Goal: Task Accomplishment & Management: Complete application form

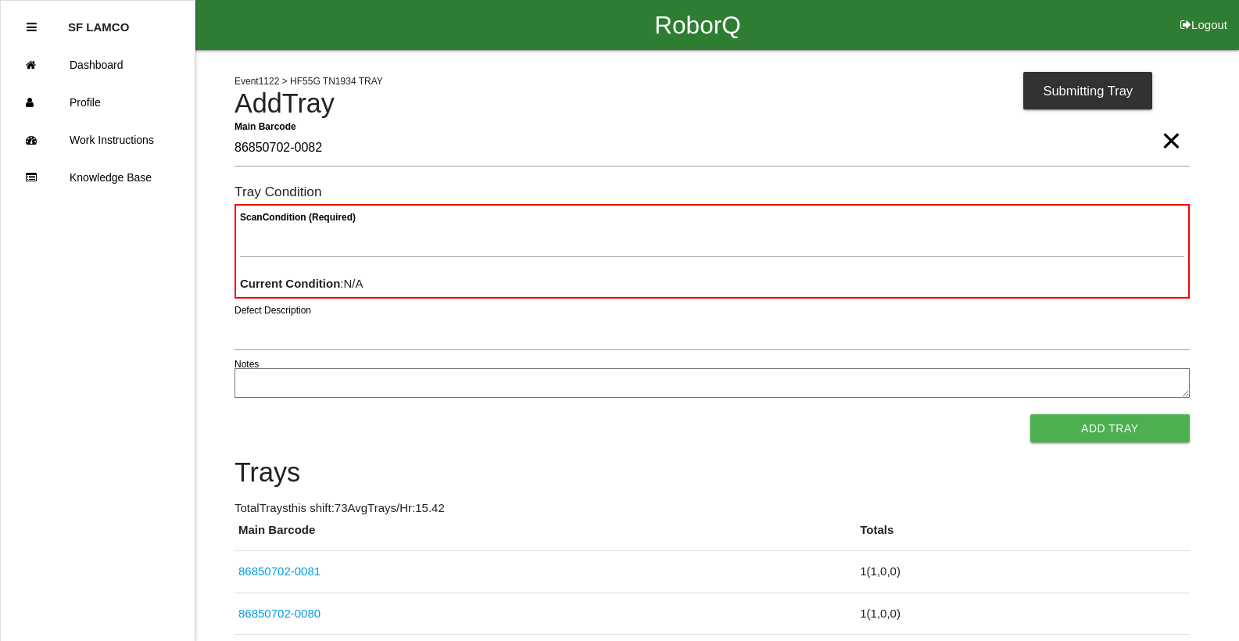
type Barcode "86850702-0082"
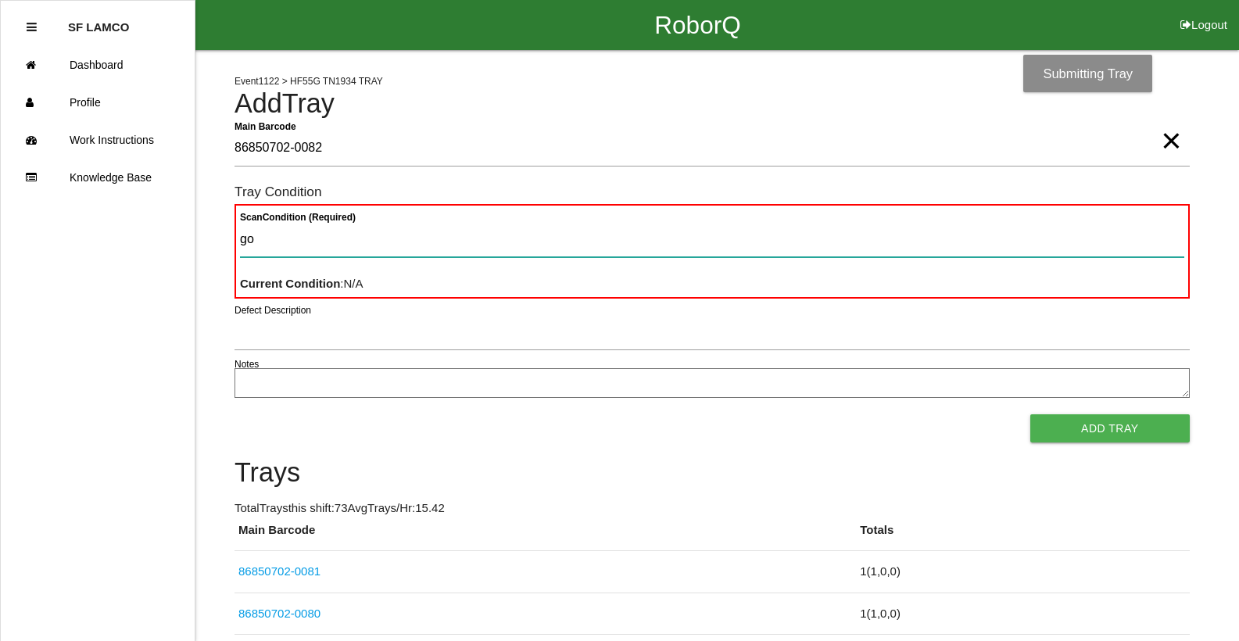
type Condition "goo"
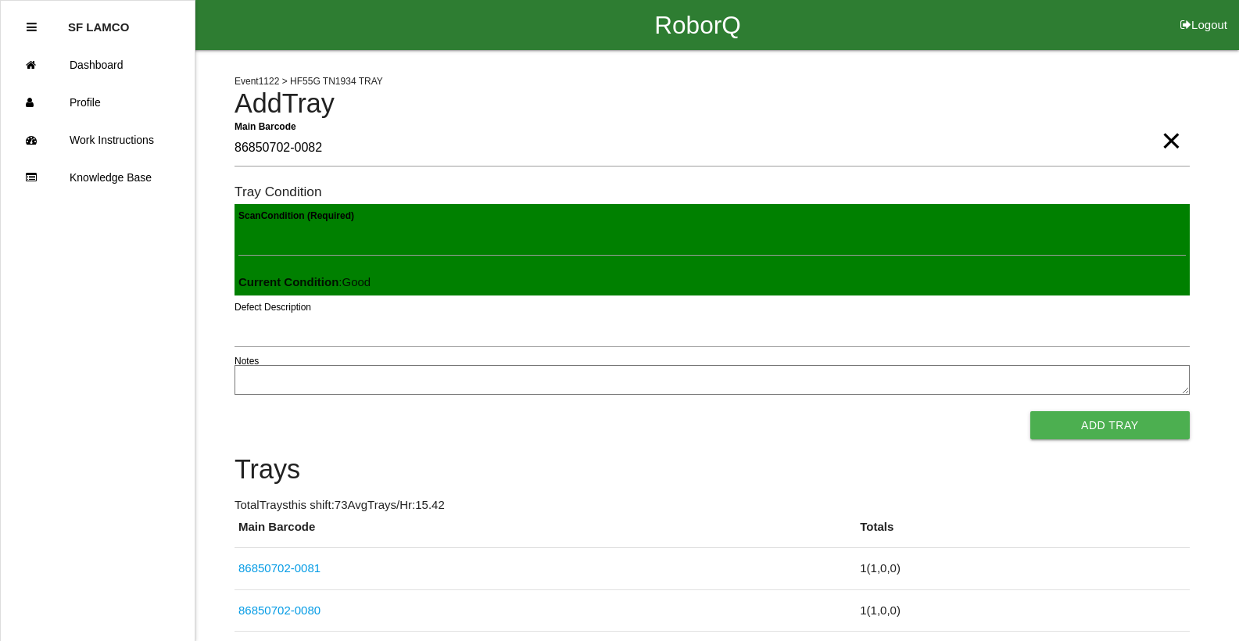
click at [1031, 411] on button "Add Tray" at bounding box center [1111, 425] width 160 height 28
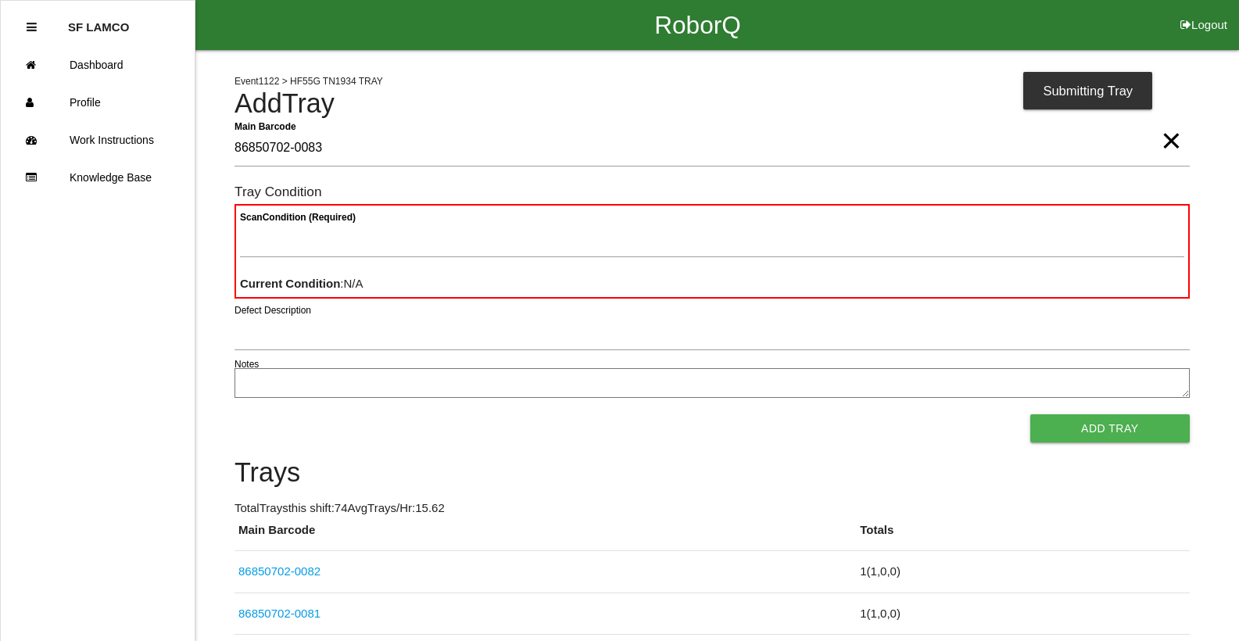
type Barcode "86850702-0083"
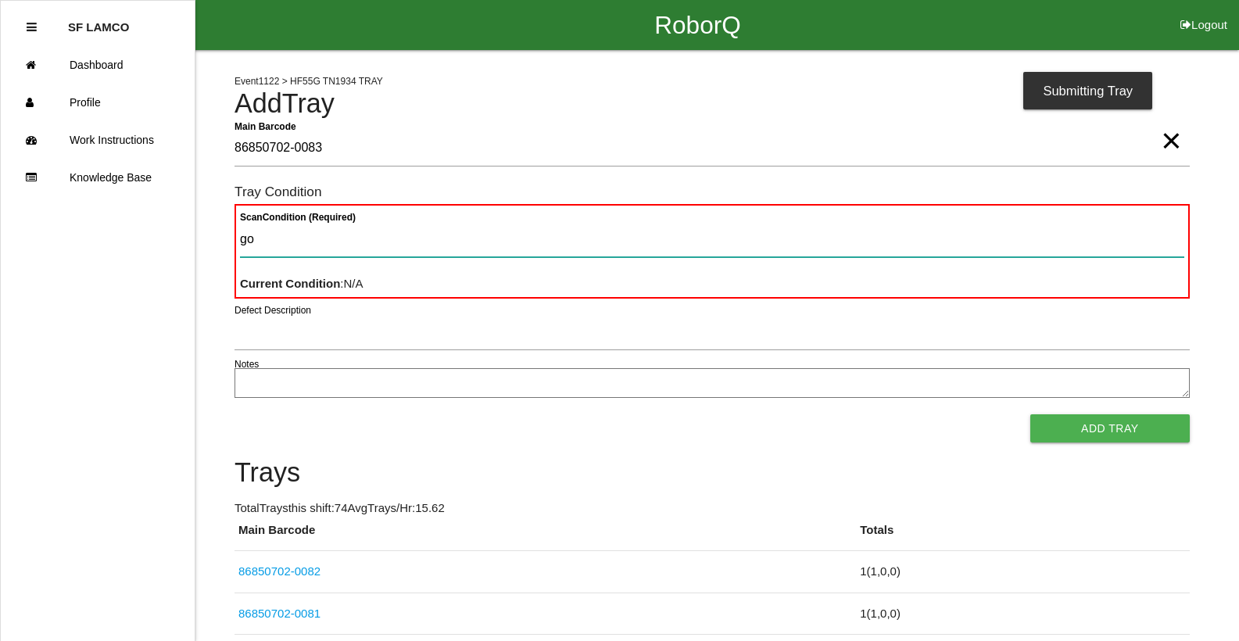
type Condition "goo"
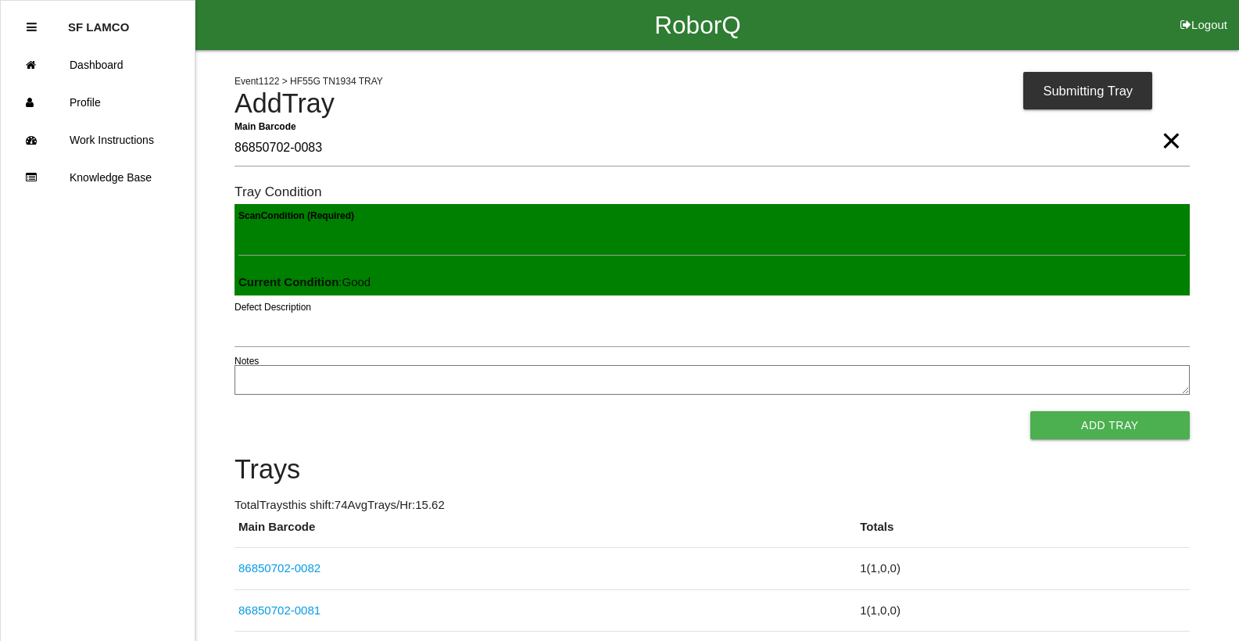
click at [1031, 411] on button "Add Tray" at bounding box center [1111, 425] width 160 height 28
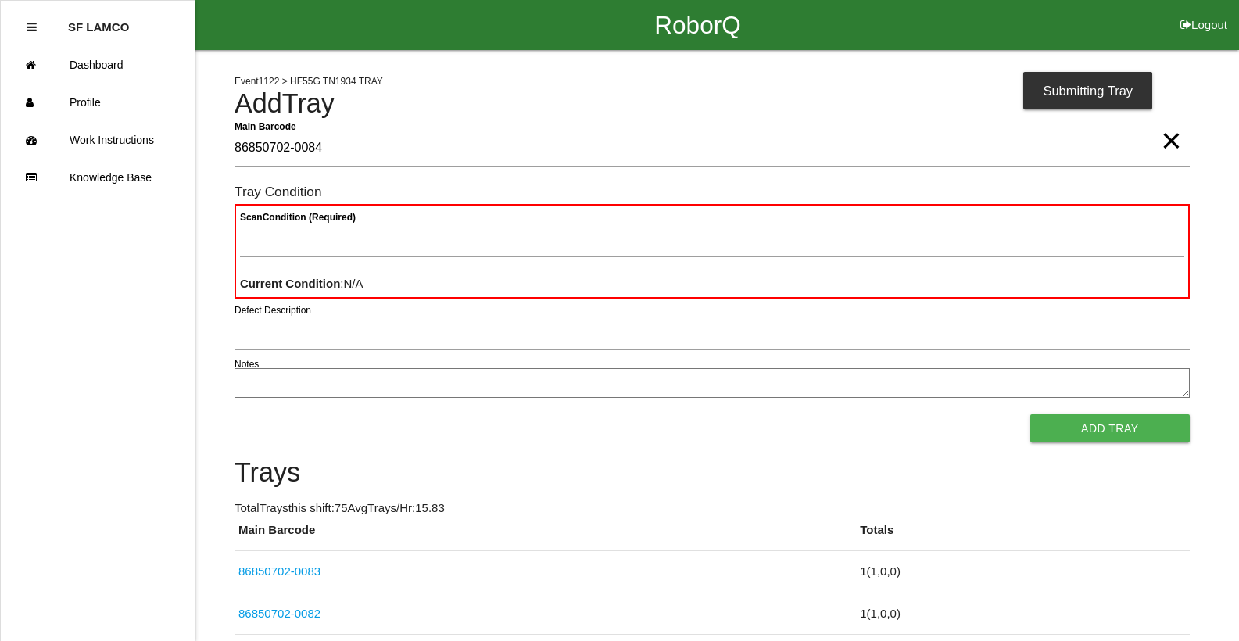
type Barcode "86850702-0084"
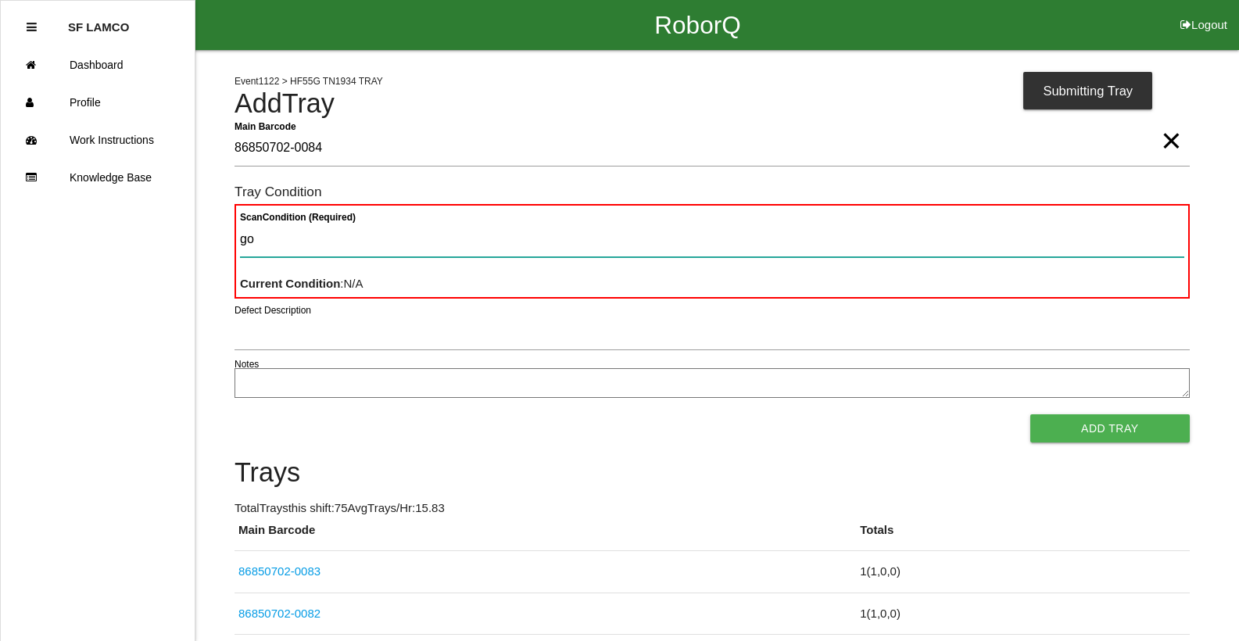
type Condition "goo"
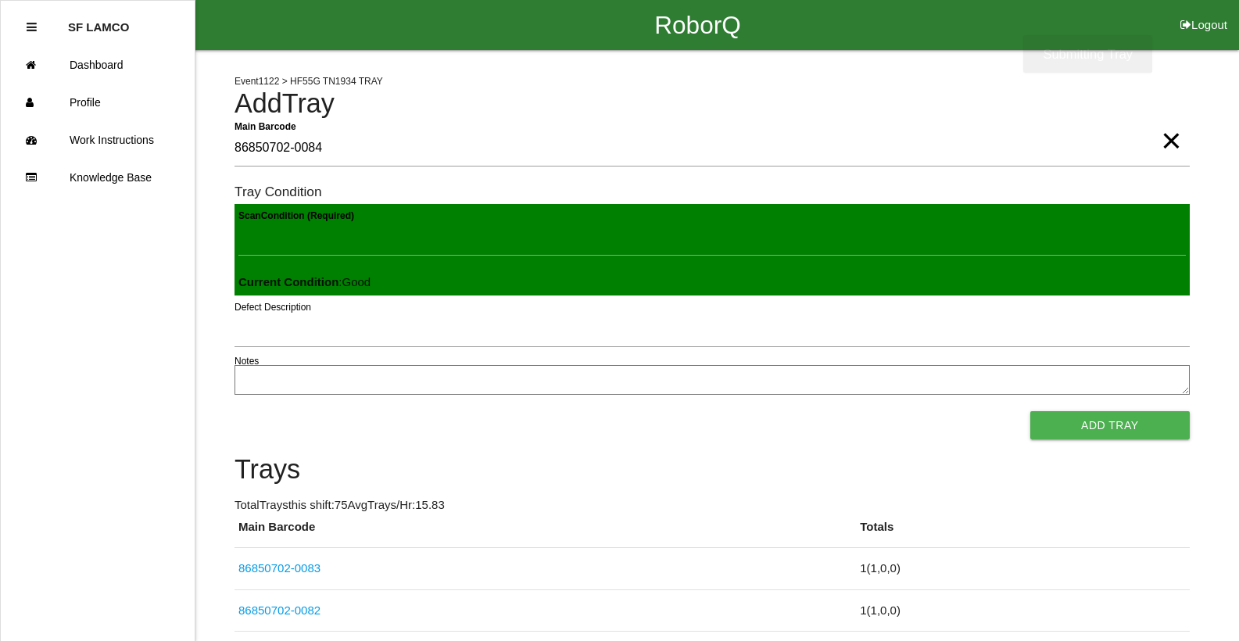
click button "Add Tray" at bounding box center [1111, 425] width 160 height 28
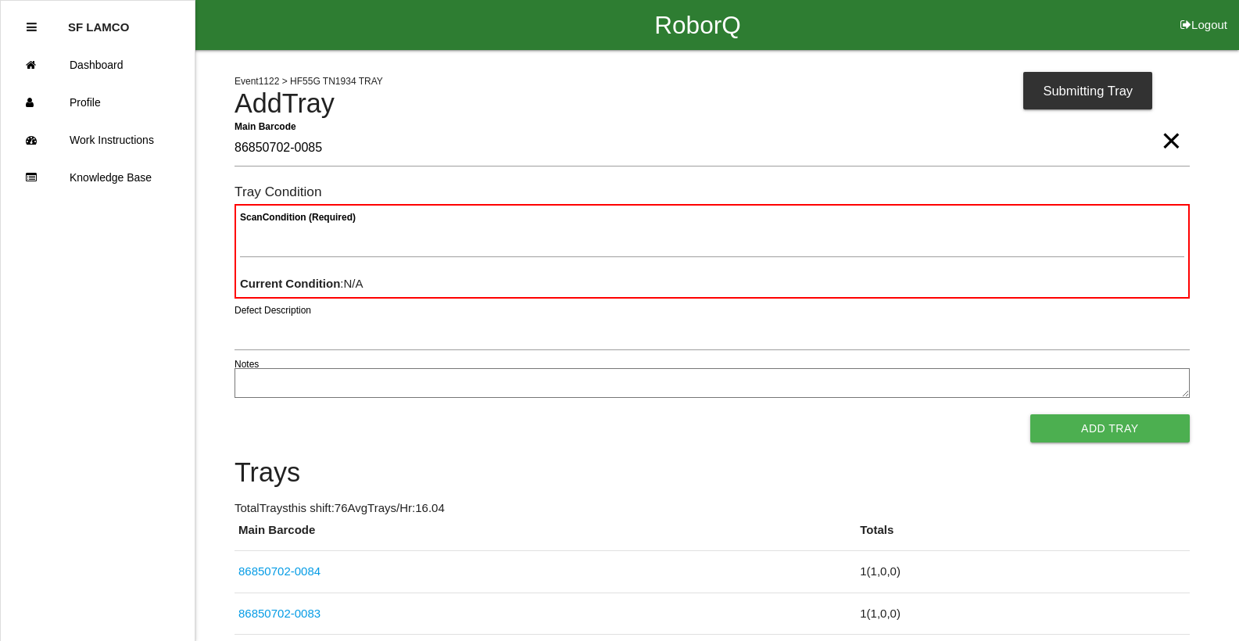
type Barcode "86850702-0085"
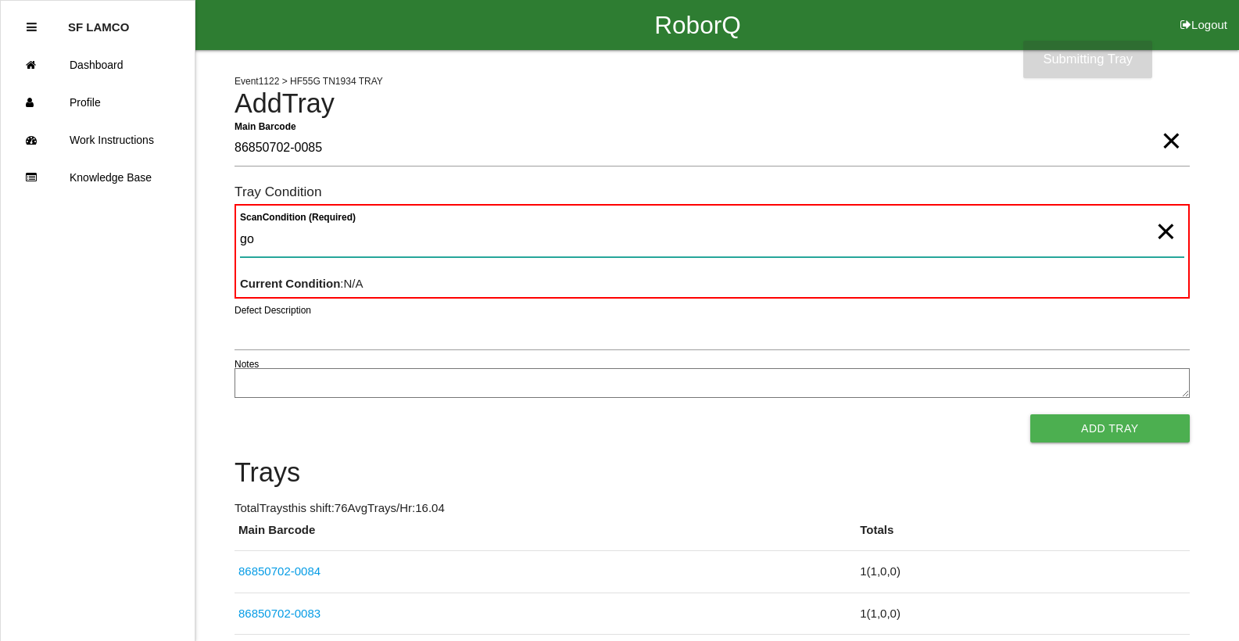
type Condition "goo"
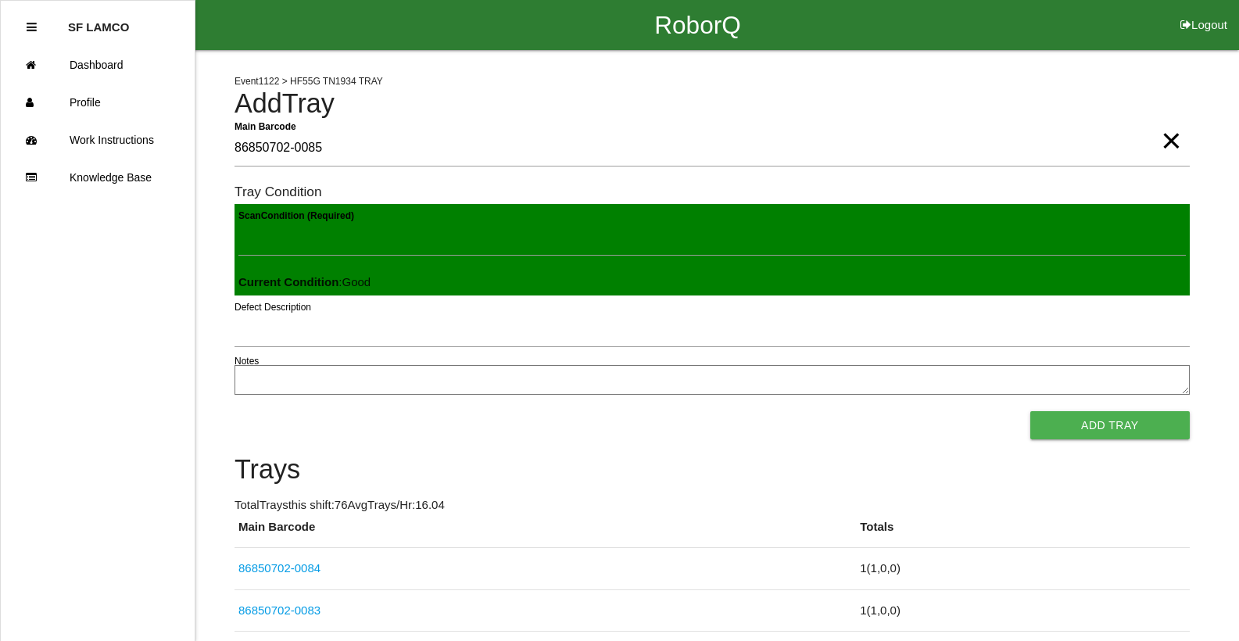
click button "Add Tray" at bounding box center [1111, 425] width 160 height 28
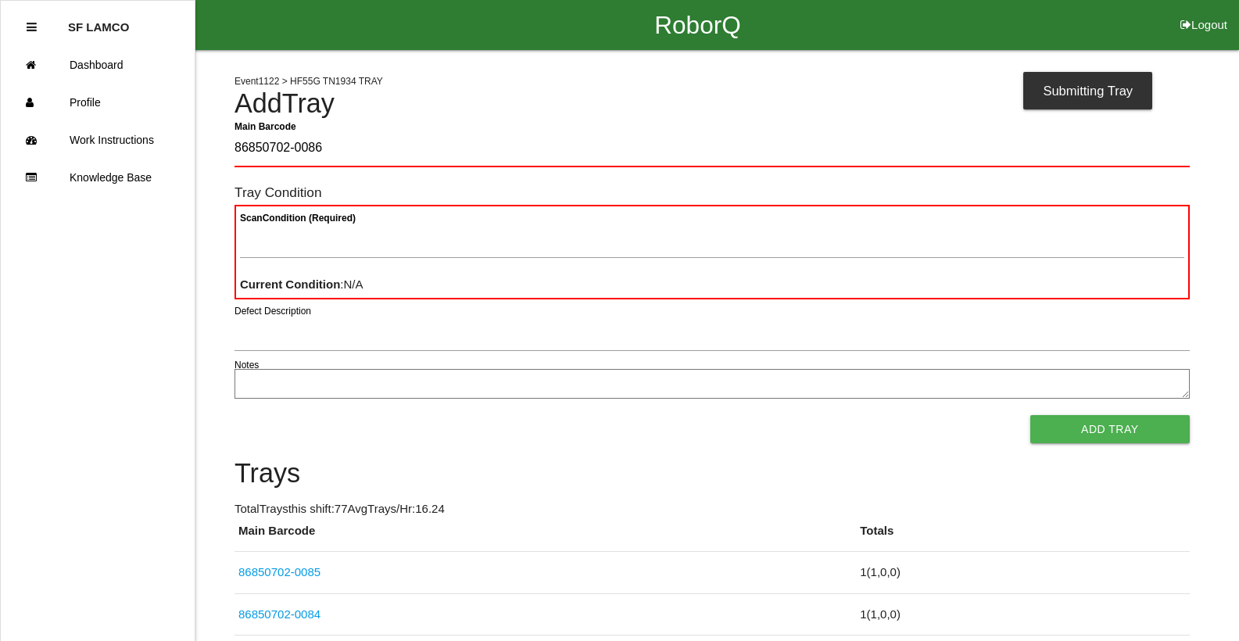
type Barcode "86850702-0086"
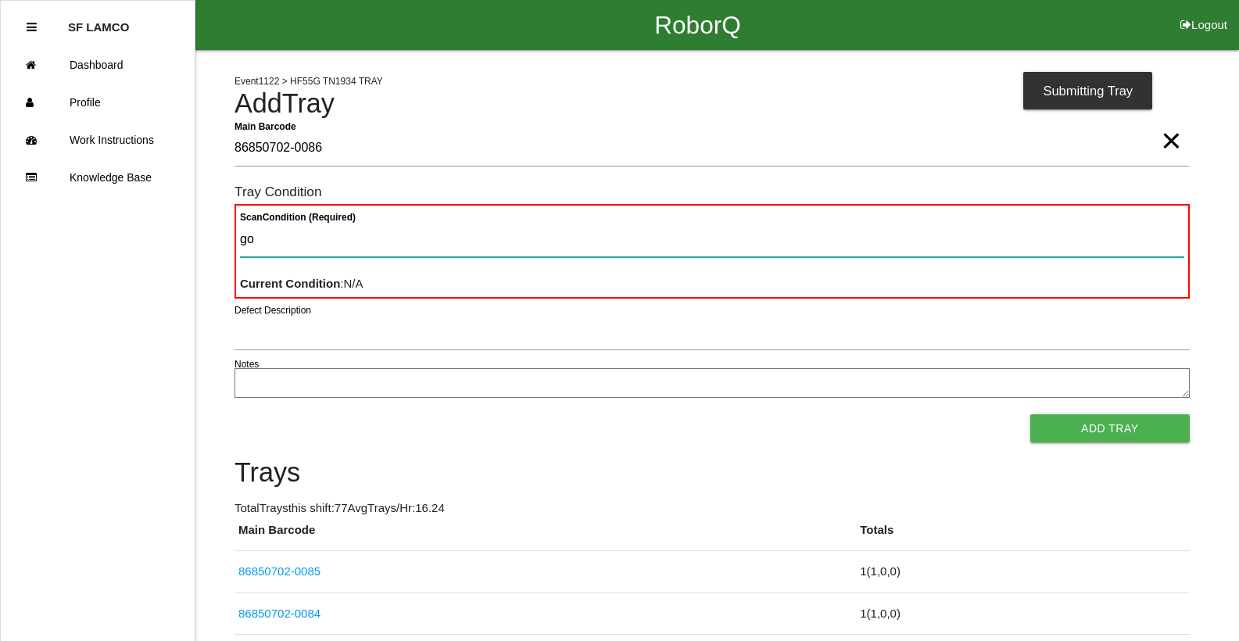
type Condition "goo"
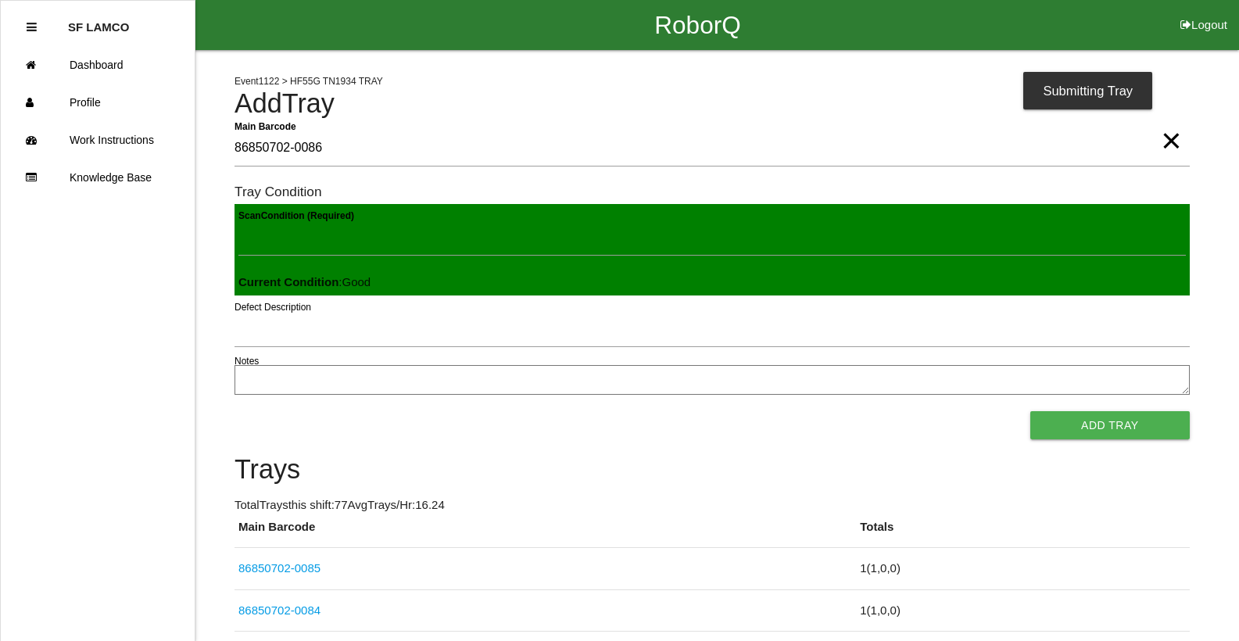
click at [1031, 411] on button "Add Tray" at bounding box center [1111, 425] width 160 height 28
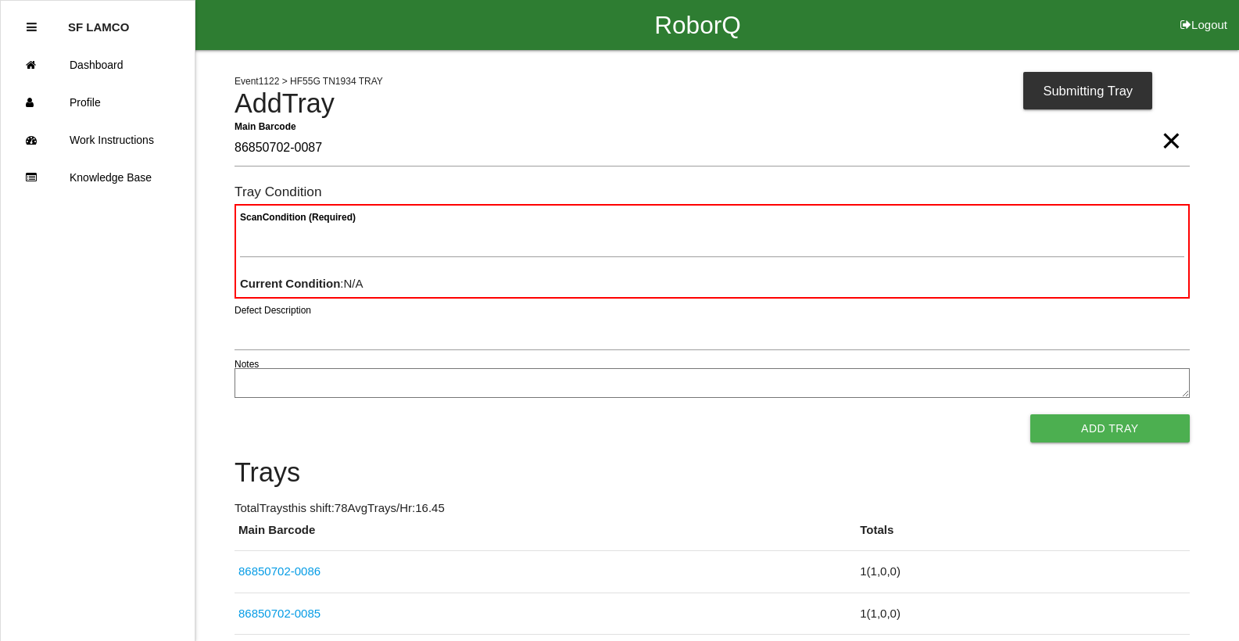
type Barcode "86850702-0087"
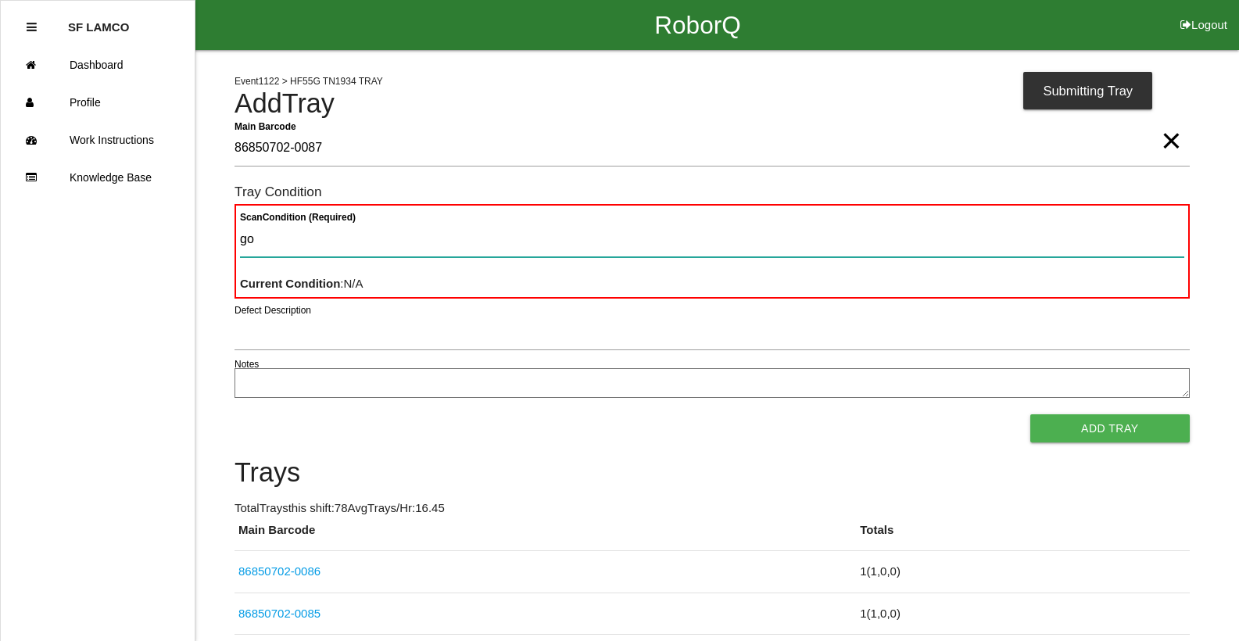
type Condition "goo"
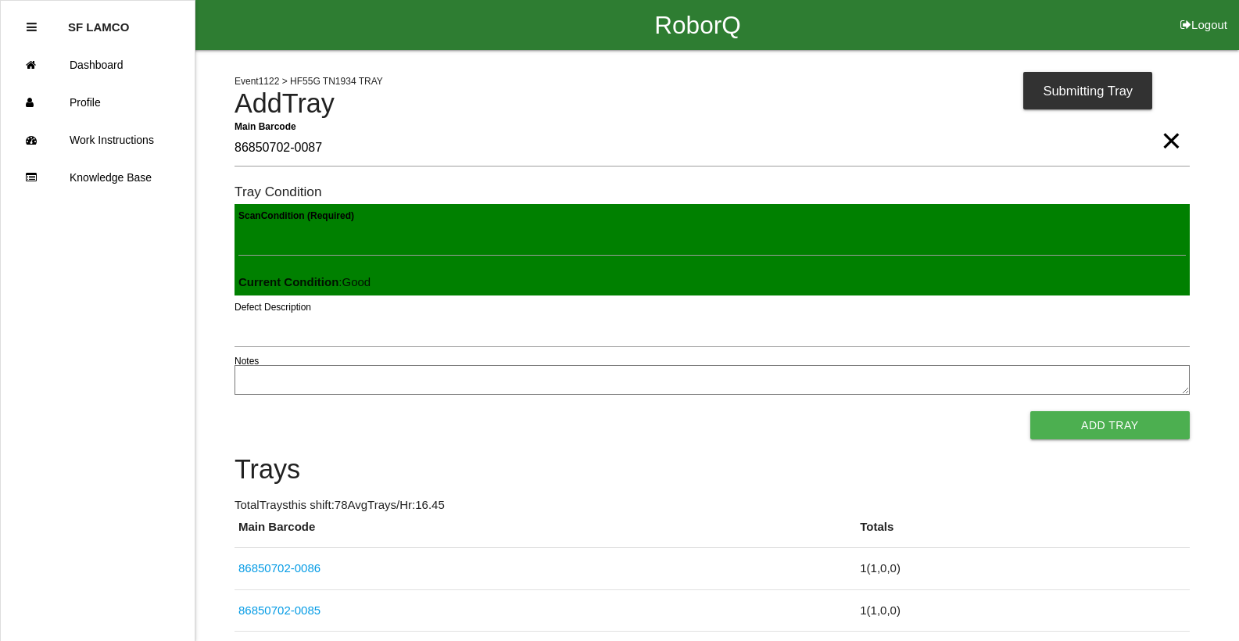
click at [1031, 411] on button "Add Tray" at bounding box center [1111, 425] width 160 height 28
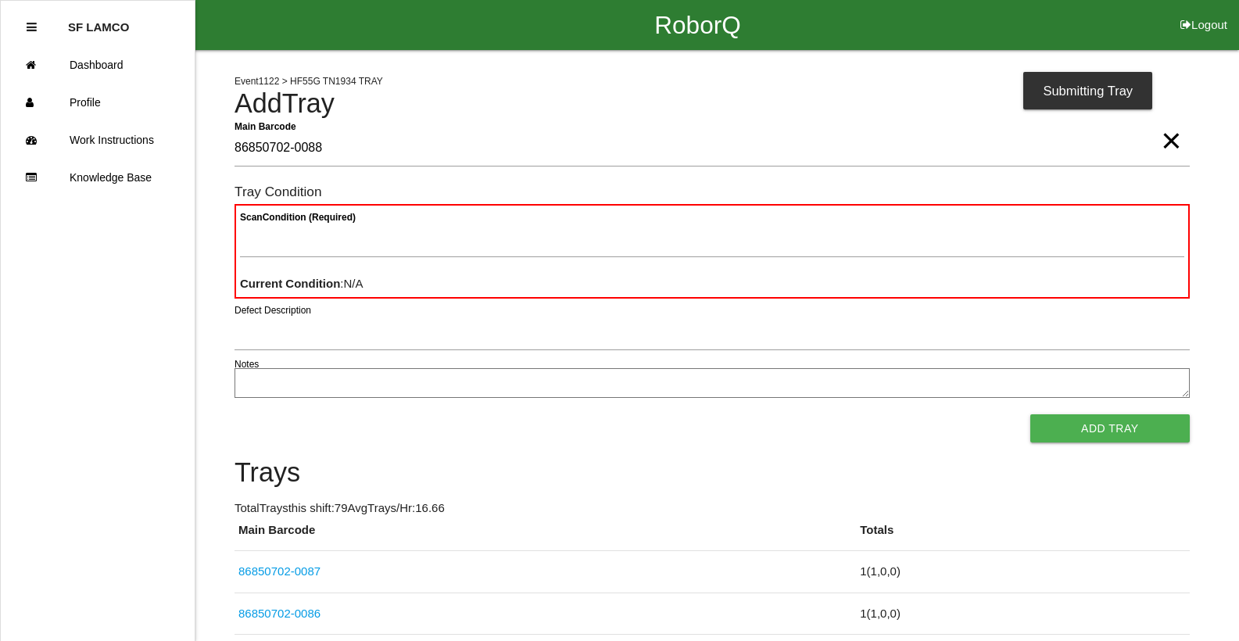
type Barcode "86850702-0088"
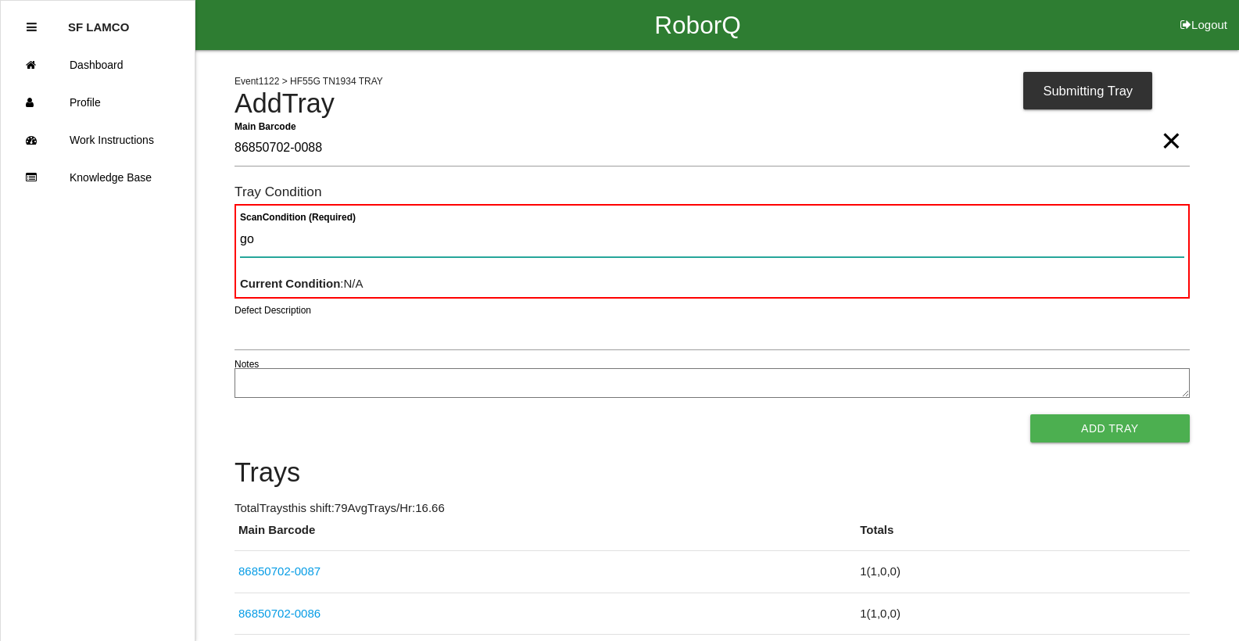
type Condition "goo"
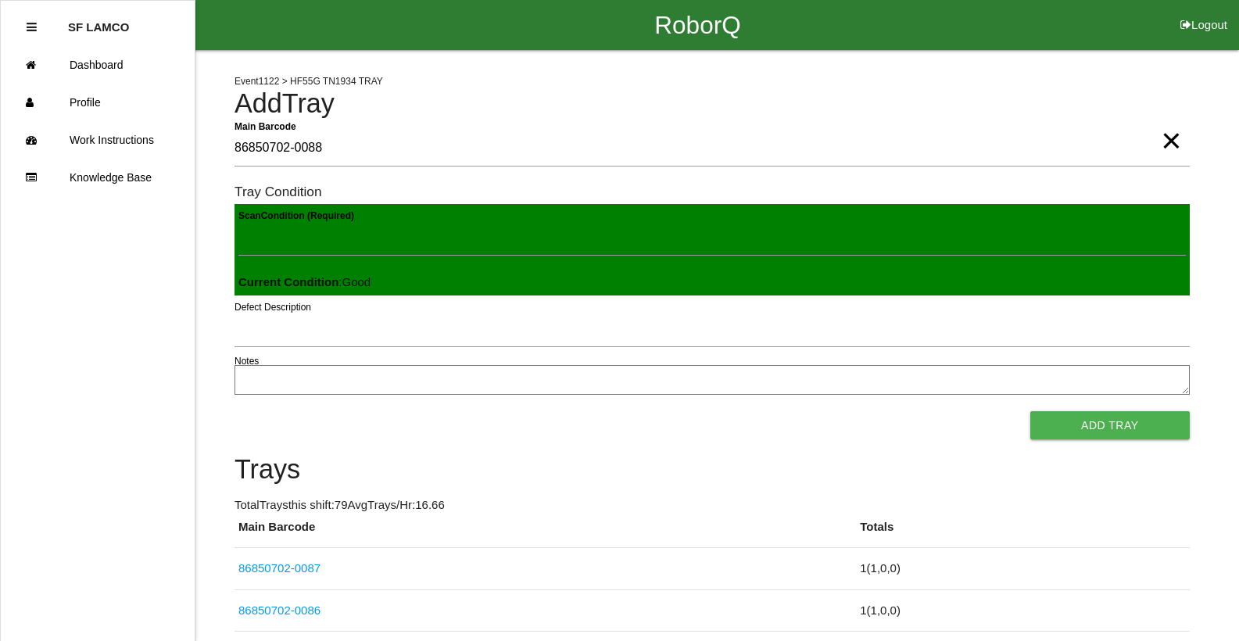
click at [1031, 411] on button "Add Tray" at bounding box center [1111, 425] width 160 height 28
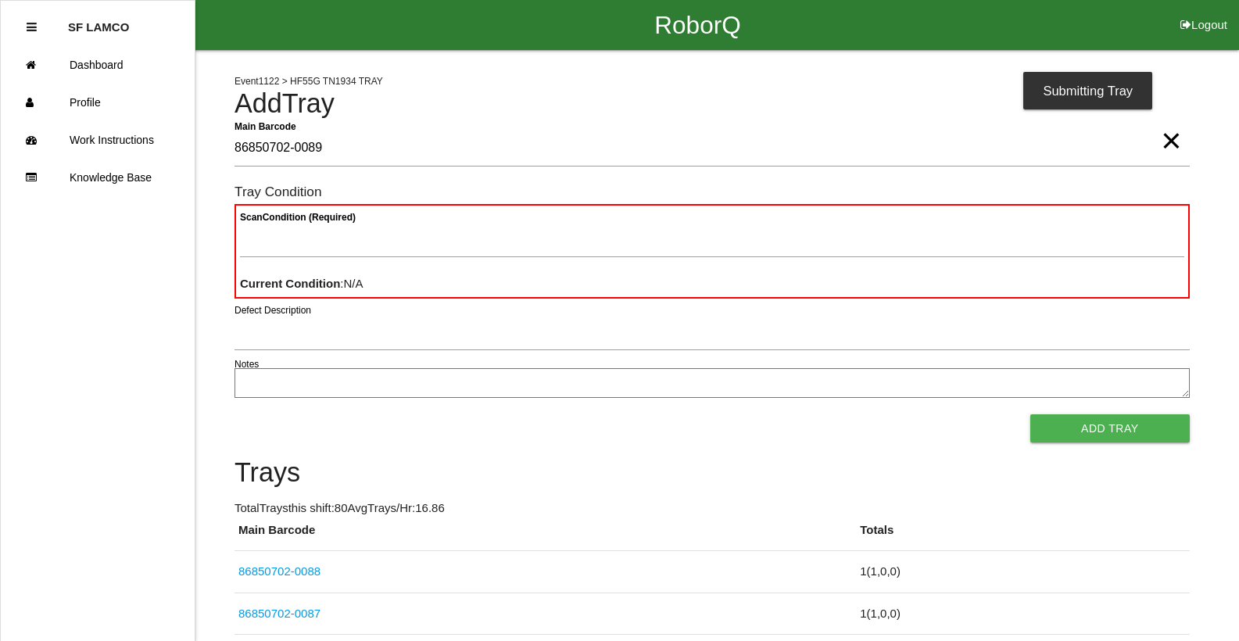
type Barcode "86850702-0089"
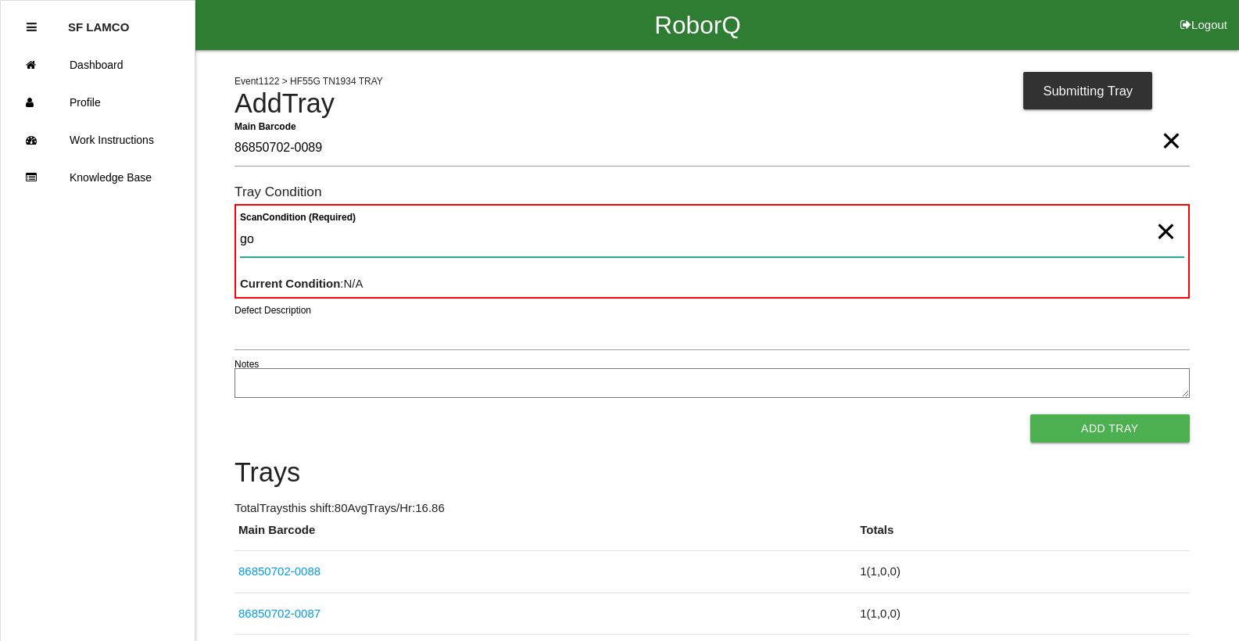
type Condition "goo"
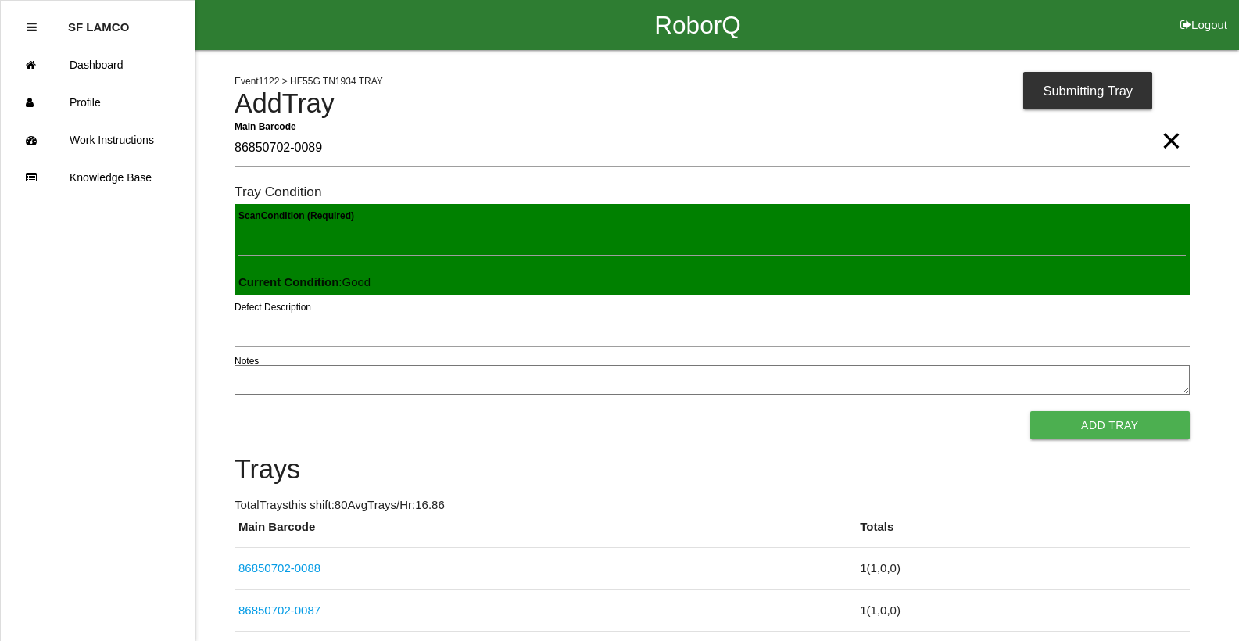
click at [1031, 411] on button "Add Tray" at bounding box center [1111, 425] width 160 height 28
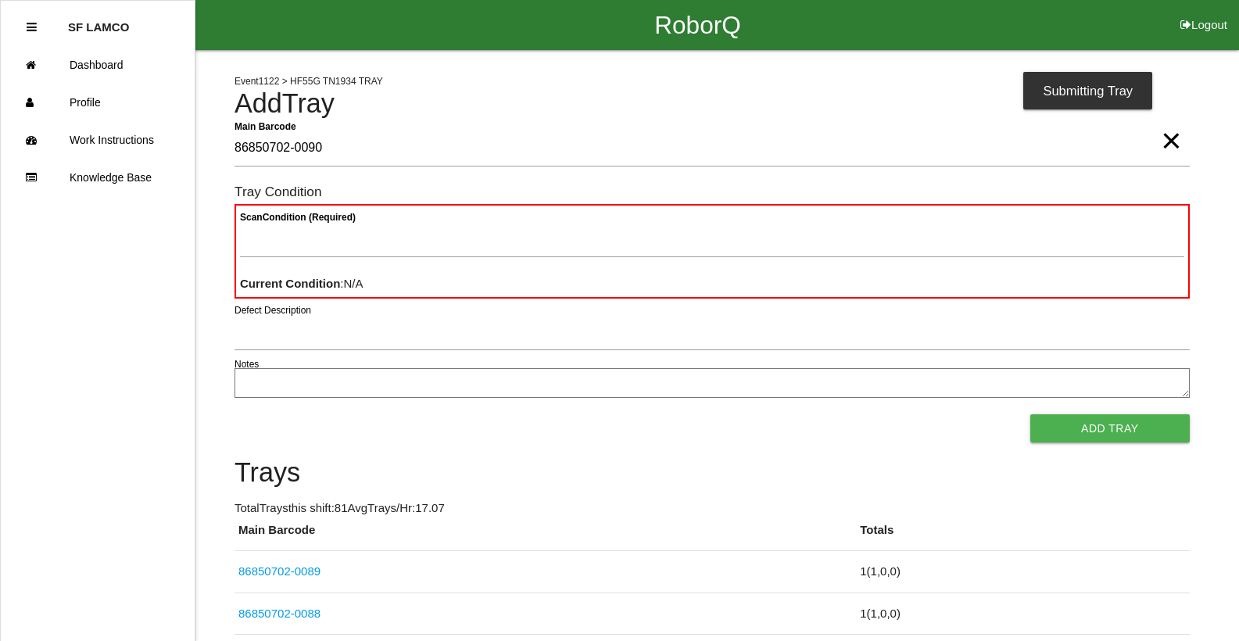
type Barcode "86850702-0090"
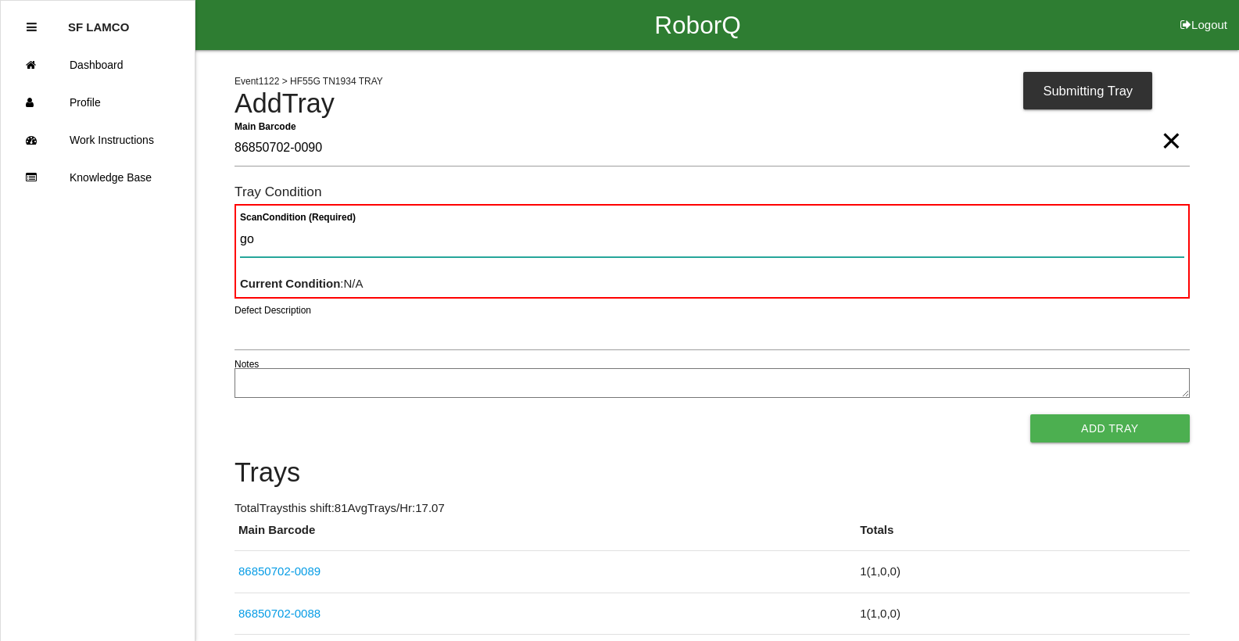
type Condition "goo"
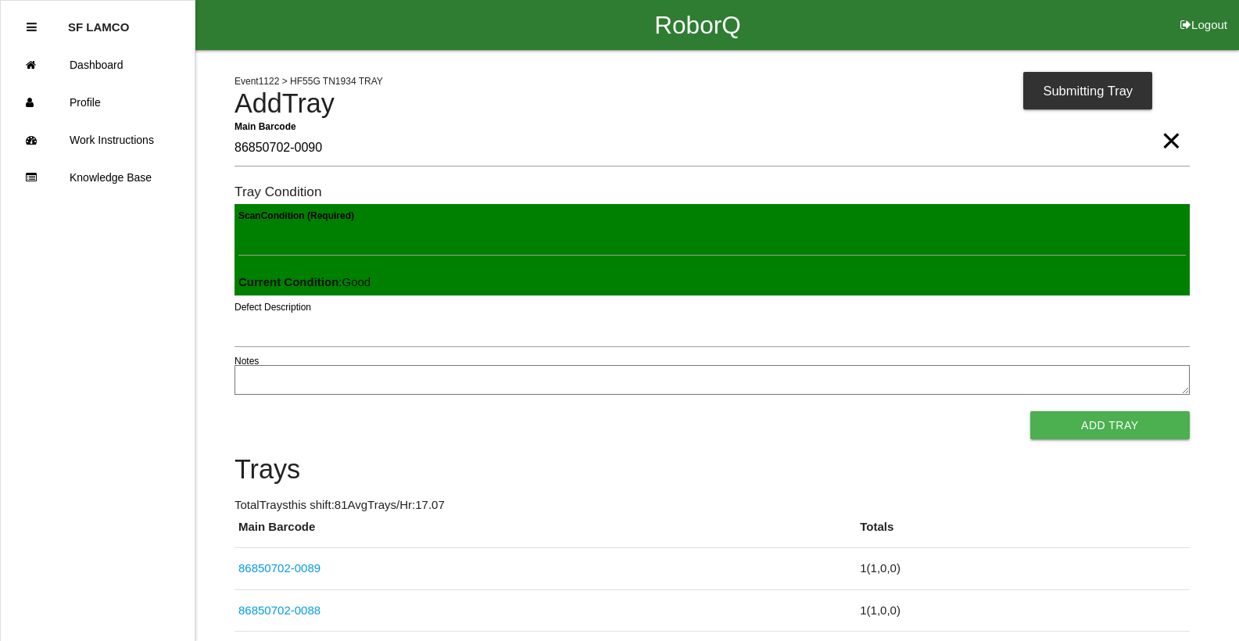
click at [1031, 411] on button "Add Tray" at bounding box center [1111, 425] width 160 height 28
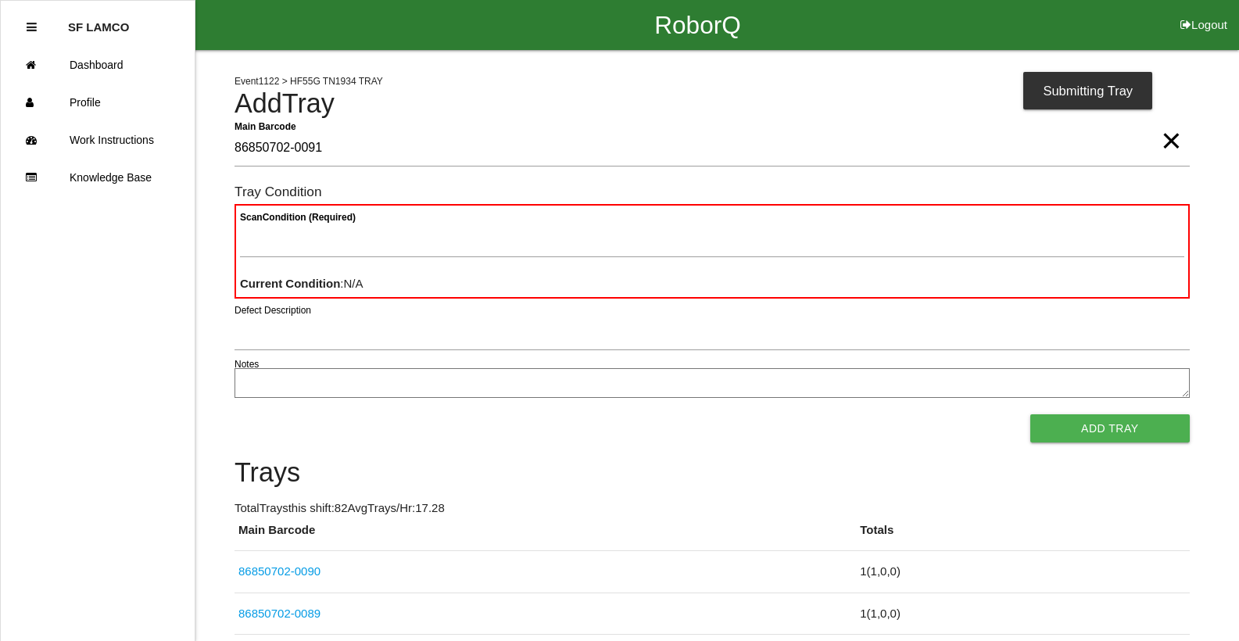
type Barcode "86850702-0091"
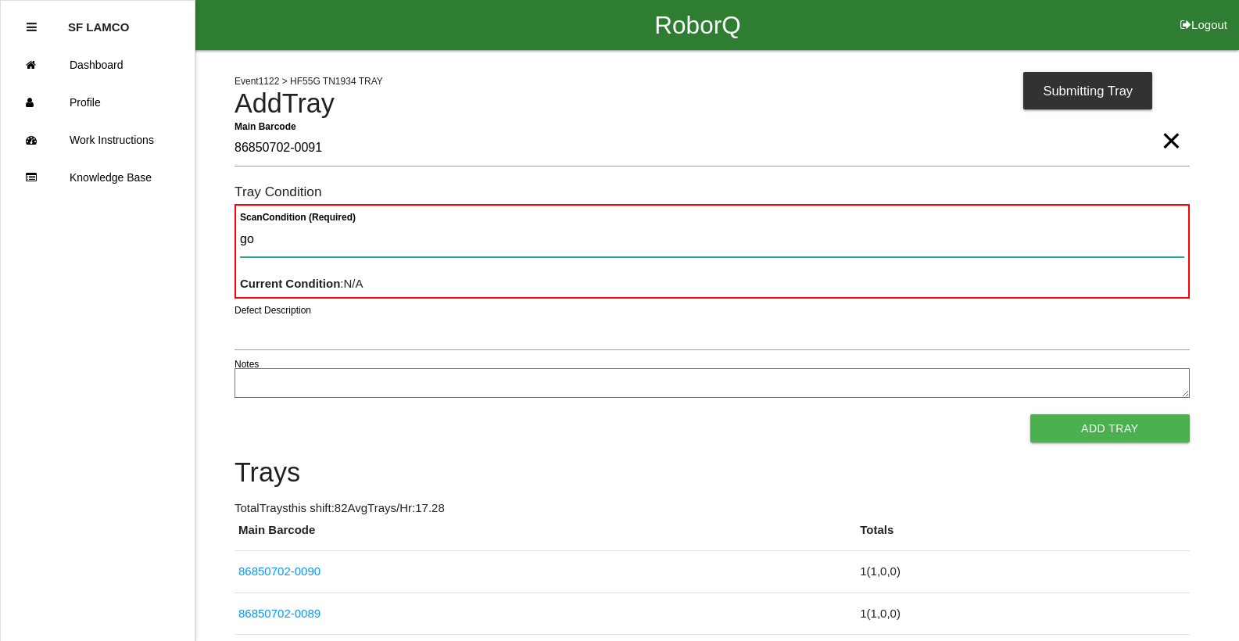
type Condition "goo"
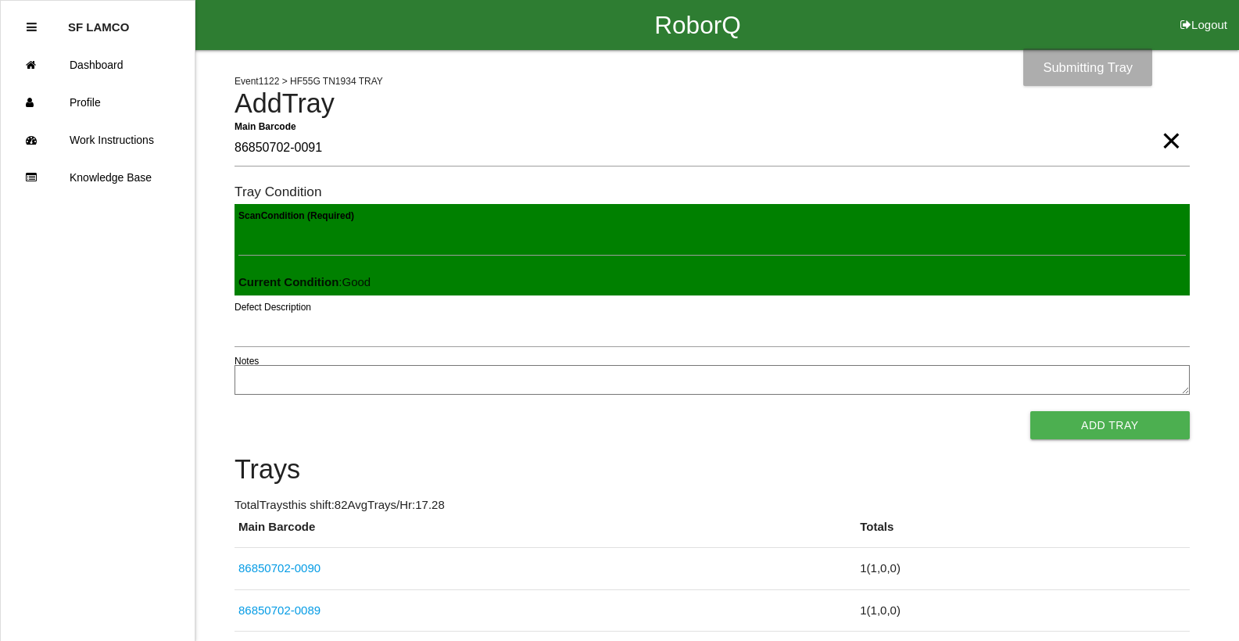
click at [1031, 411] on button "Add Tray" at bounding box center [1111, 425] width 160 height 28
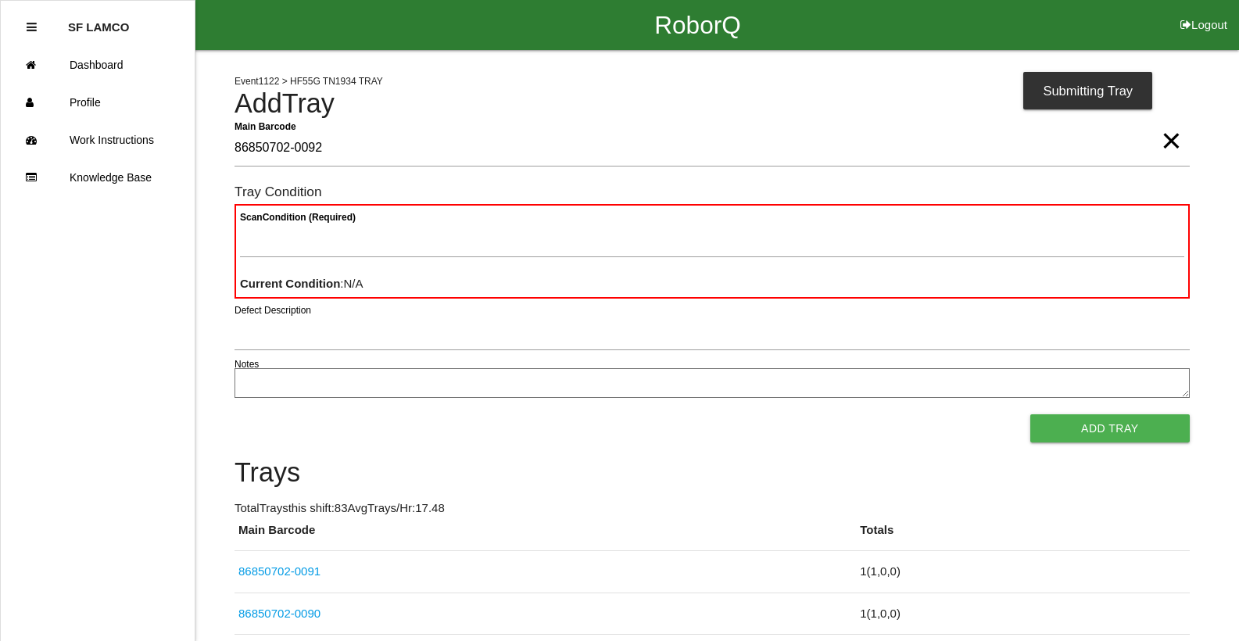
type Barcode "86850702-0092"
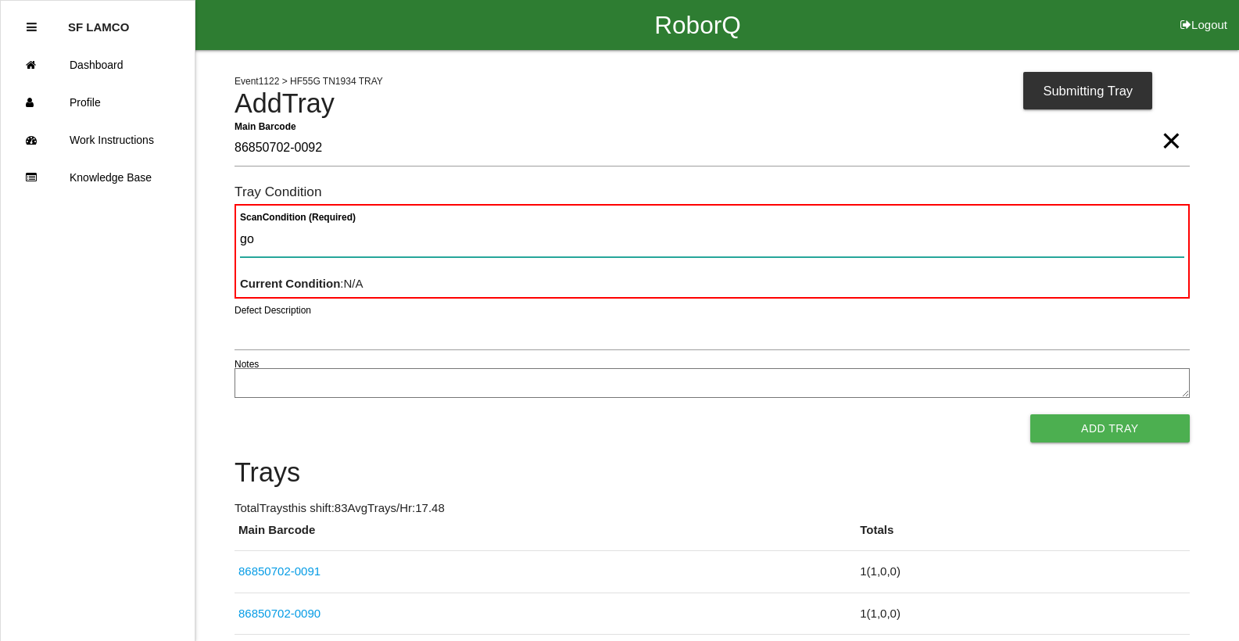
type Condition "goo"
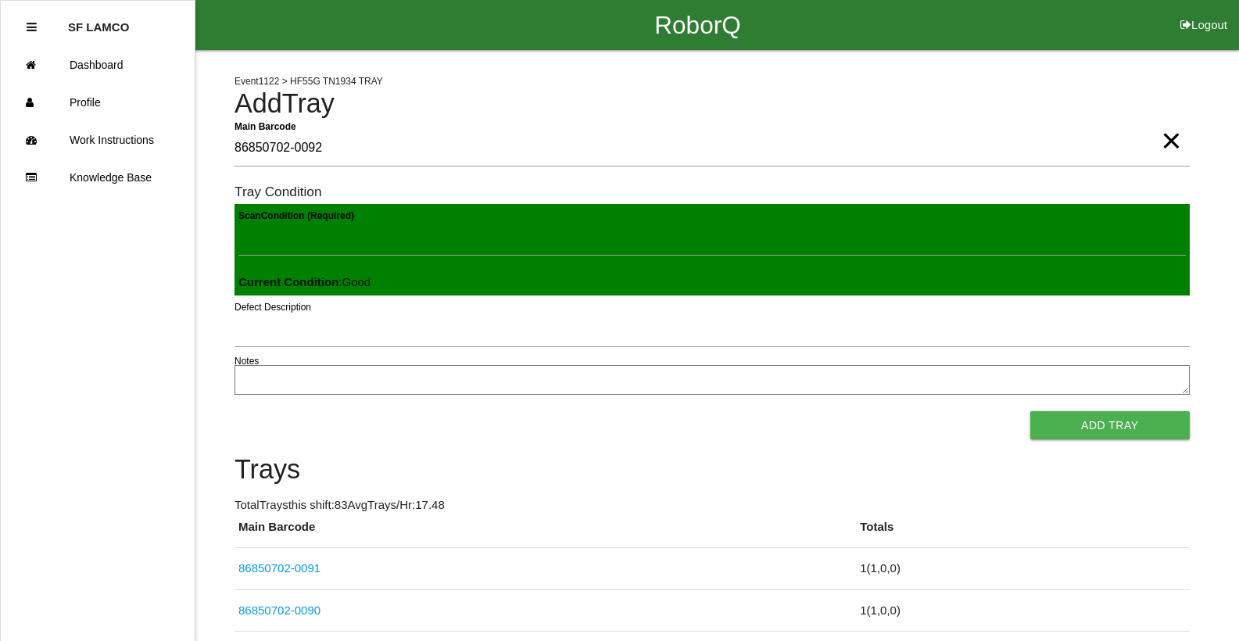
click at [1031, 411] on button "Add Tray" at bounding box center [1111, 425] width 160 height 28
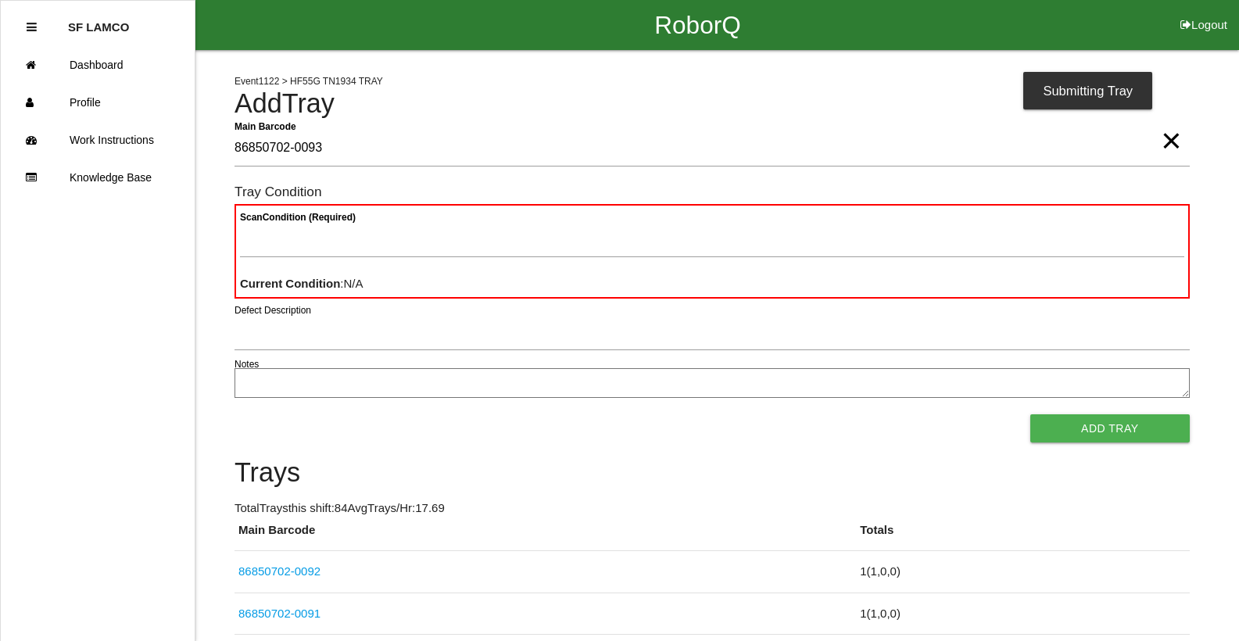
type Barcode "86850702-0093"
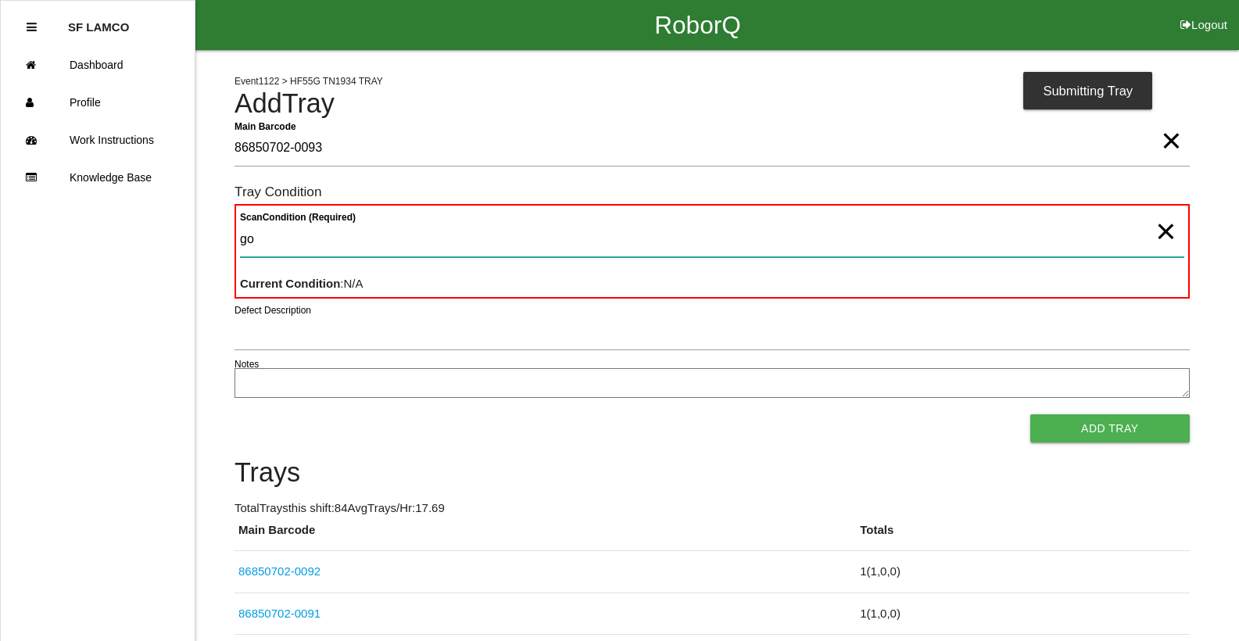
type Condition "goo"
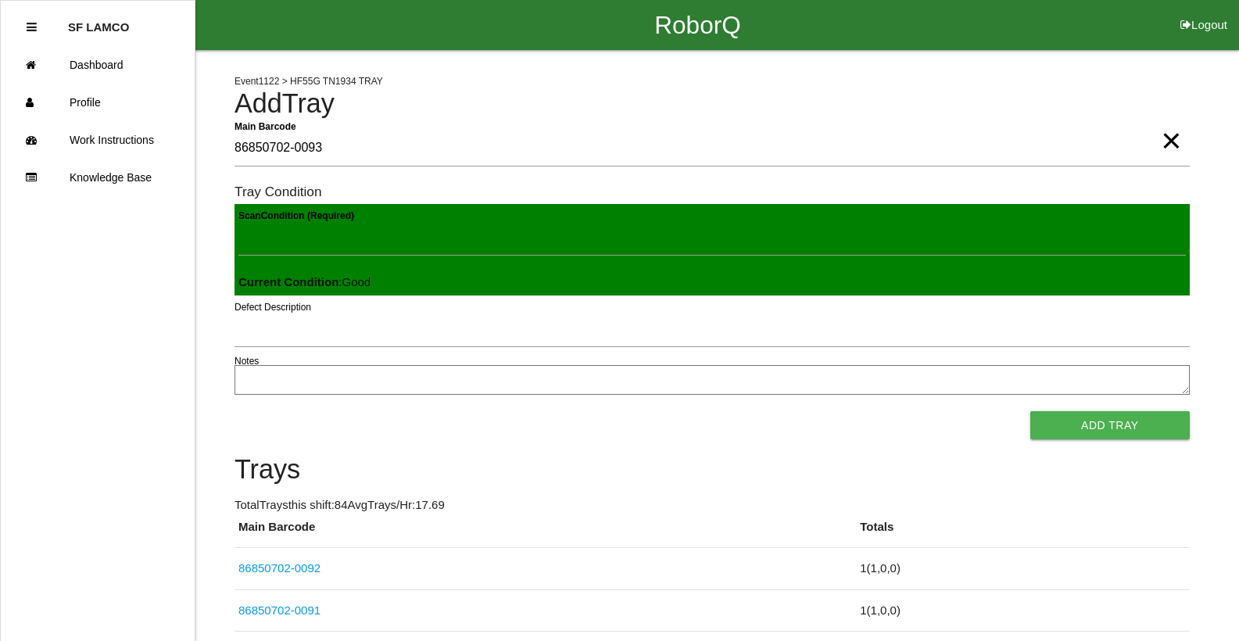
click at [1031, 411] on button "Add Tray" at bounding box center [1111, 425] width 160 height 28
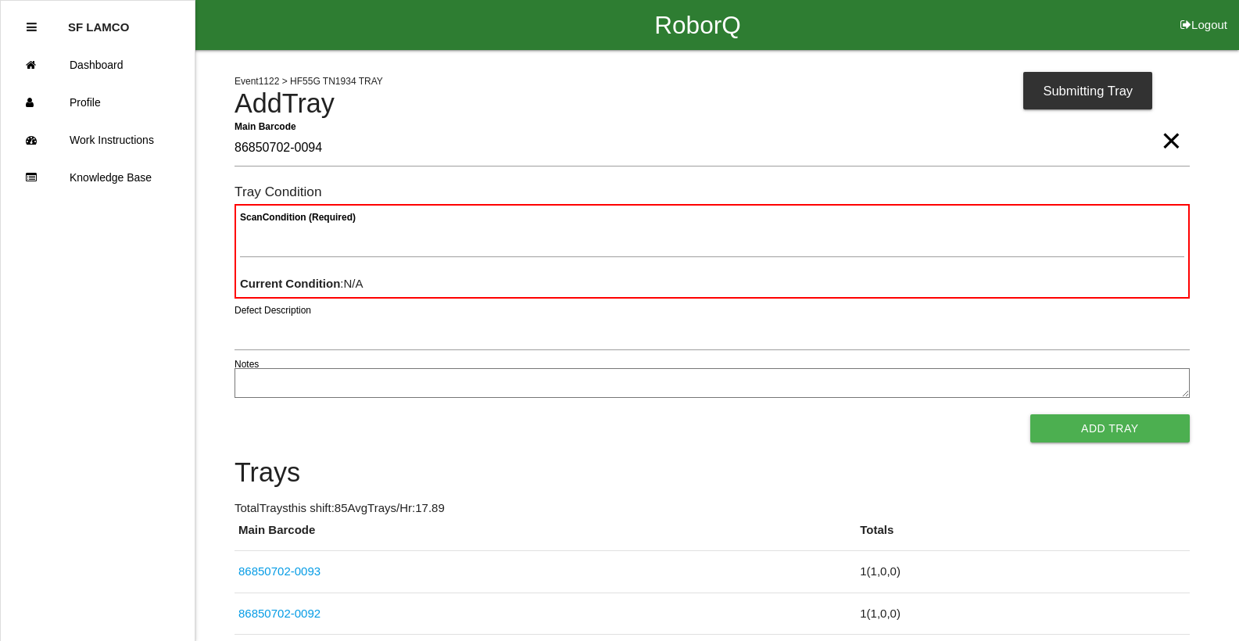
type Barcode "86850702-0094"
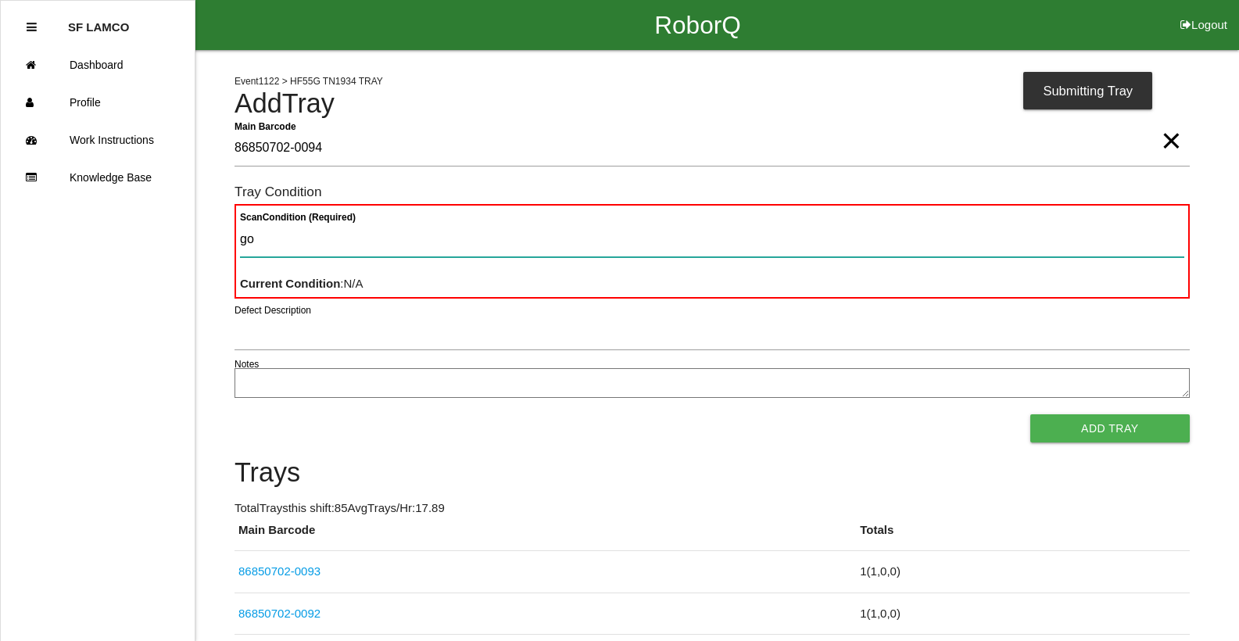
type Condition "goo"
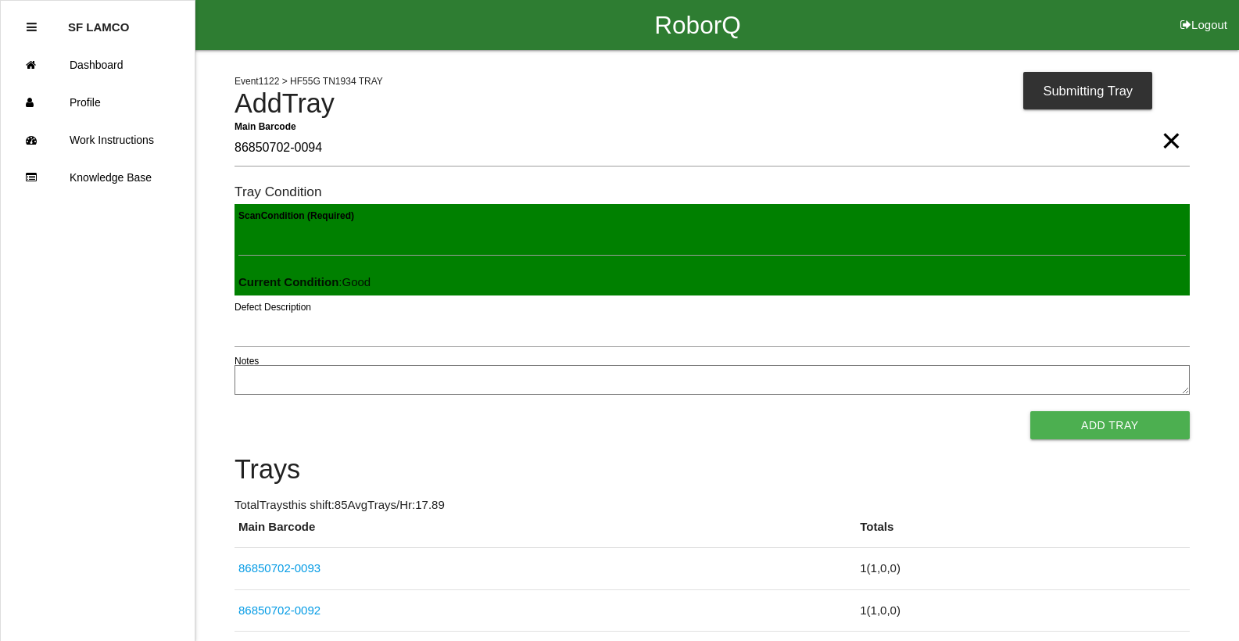
click at [1031, 411] on button "Add Tray" at bounding box center [1111, 425] width 160 height 28
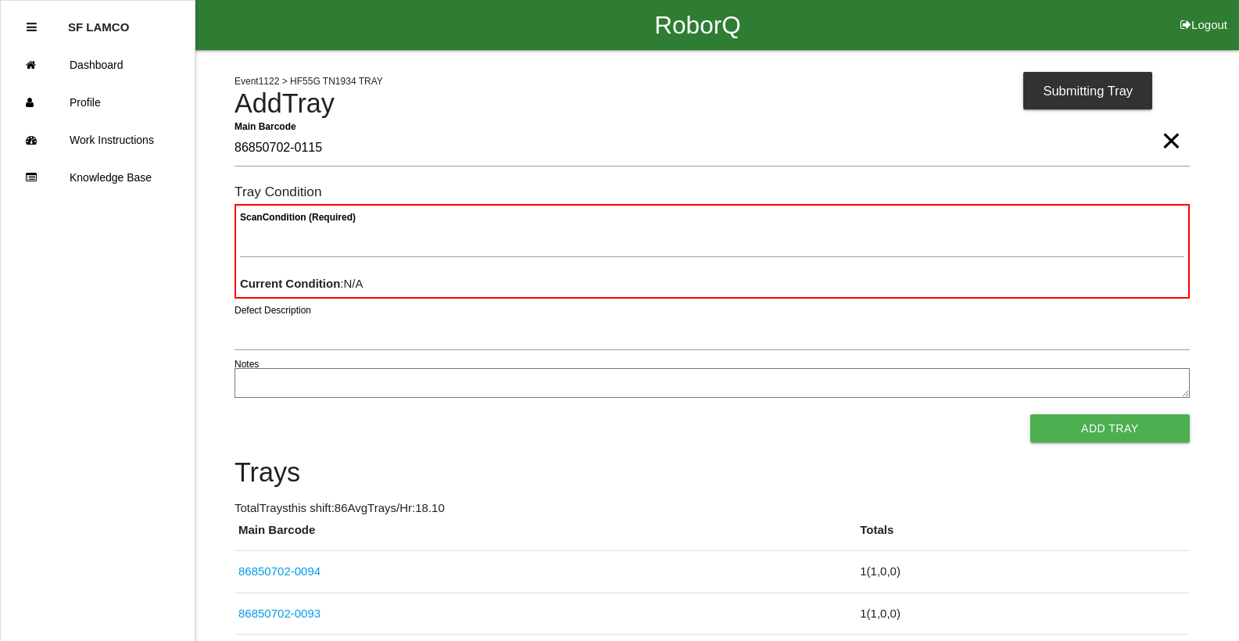
type Barcode "86850702-0115"
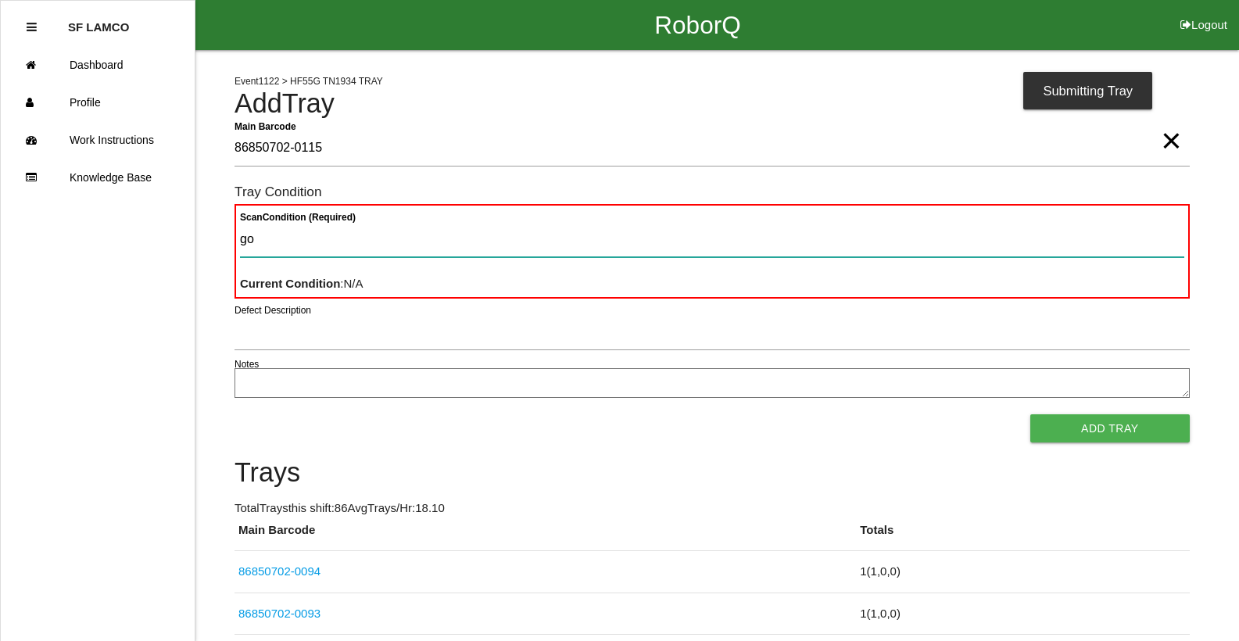
type Condition "goo"
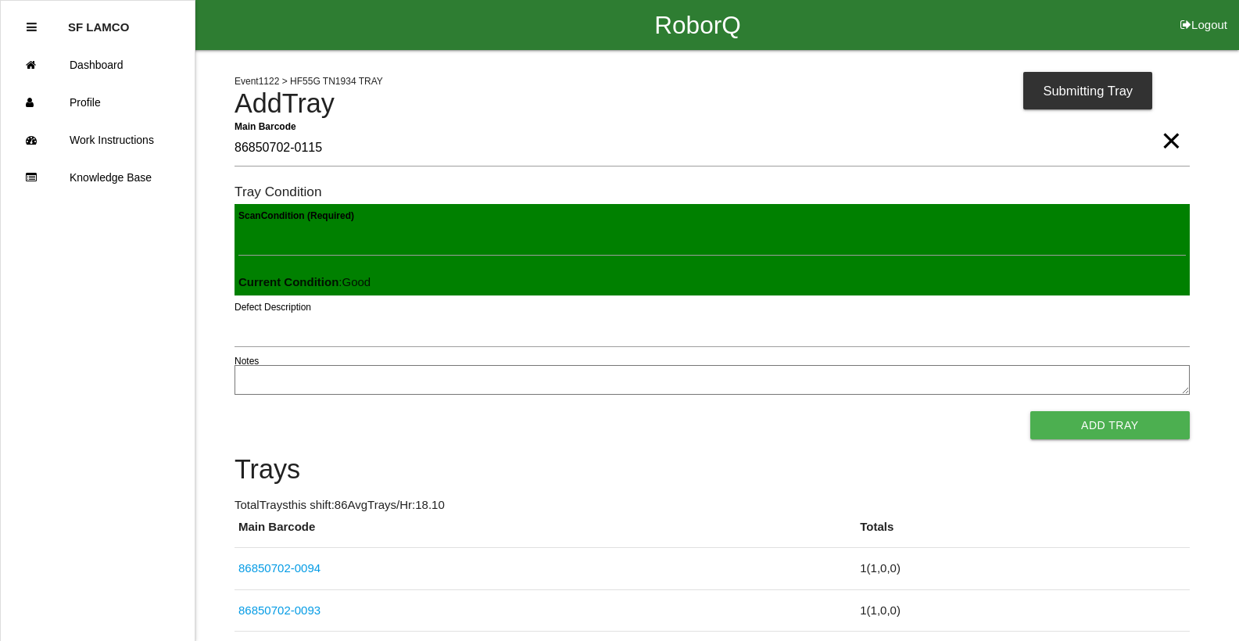
click at [1031, 411] on button "Add Tray" at bounding box center [1111, 425] width 160 height 28
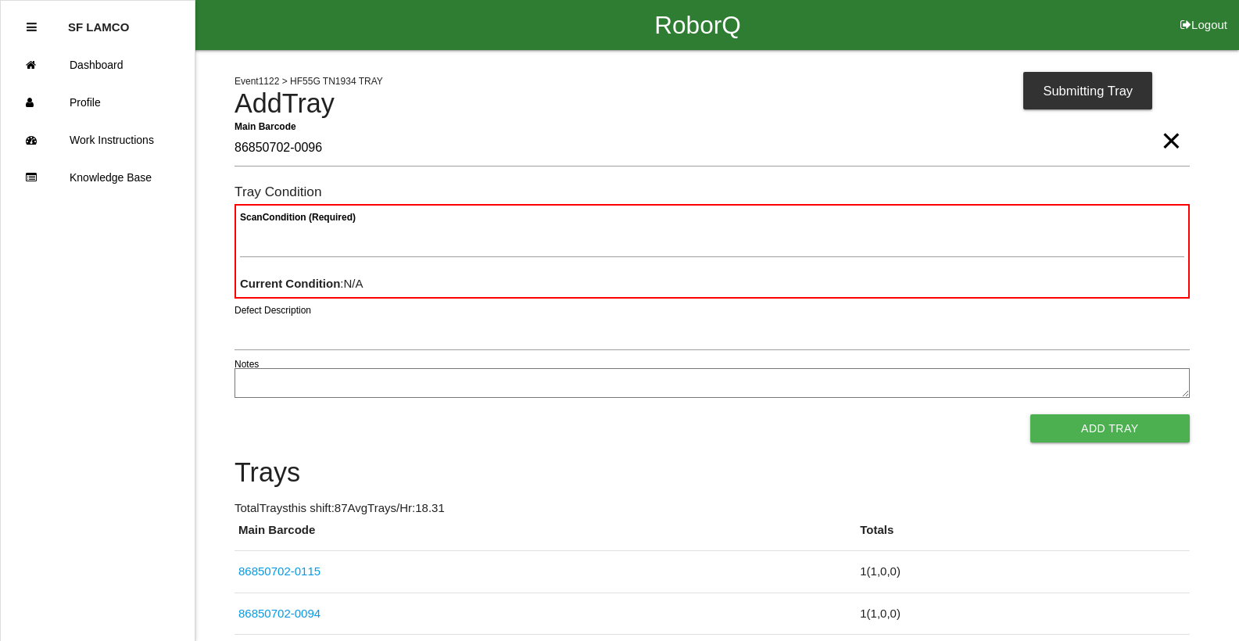
type Barcode "86850702-0096"
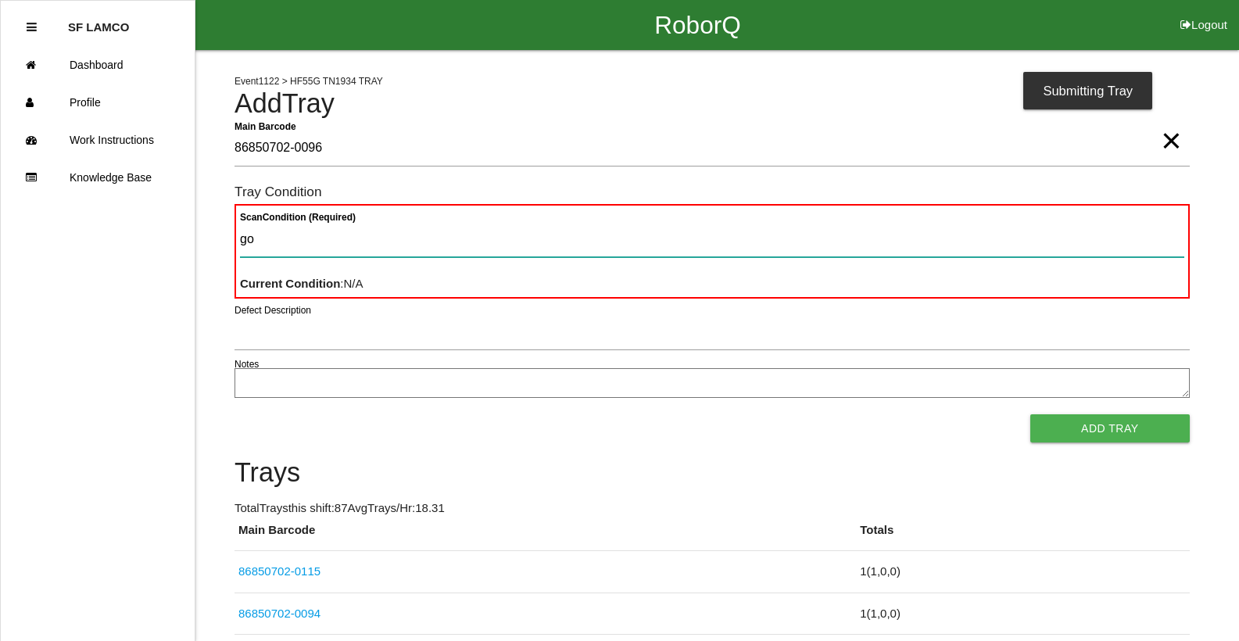
type Condition "goo"
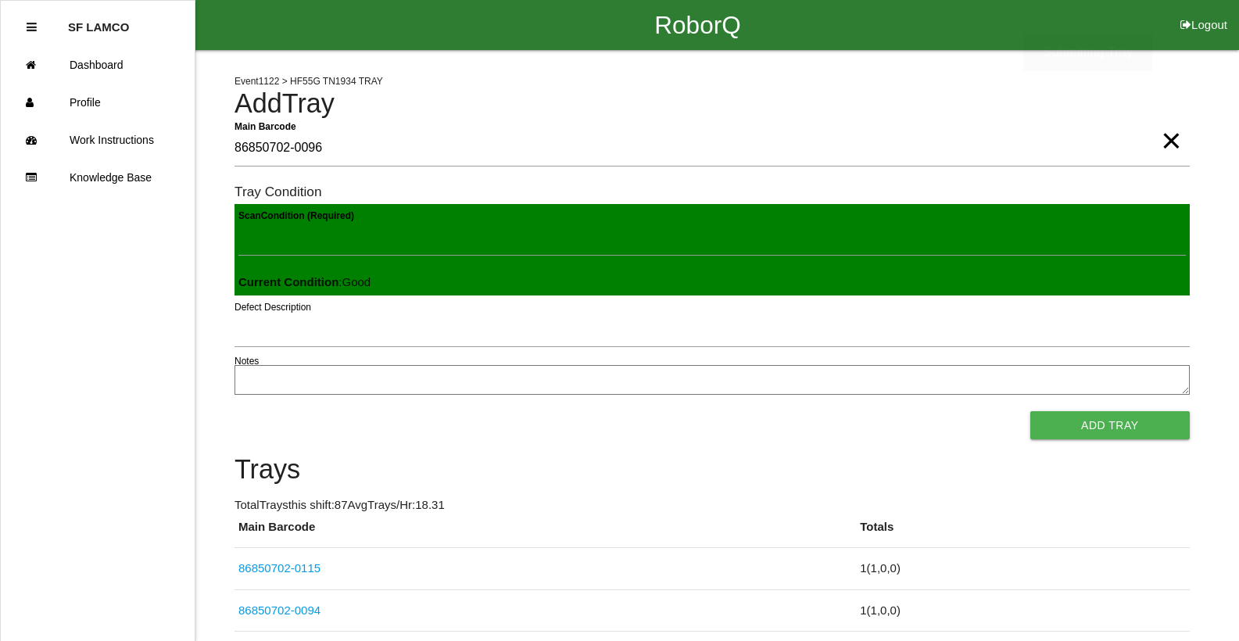
click at [1031, 411] on button "Add Tray" at bounding box center [1111, 425] width 160 height 28
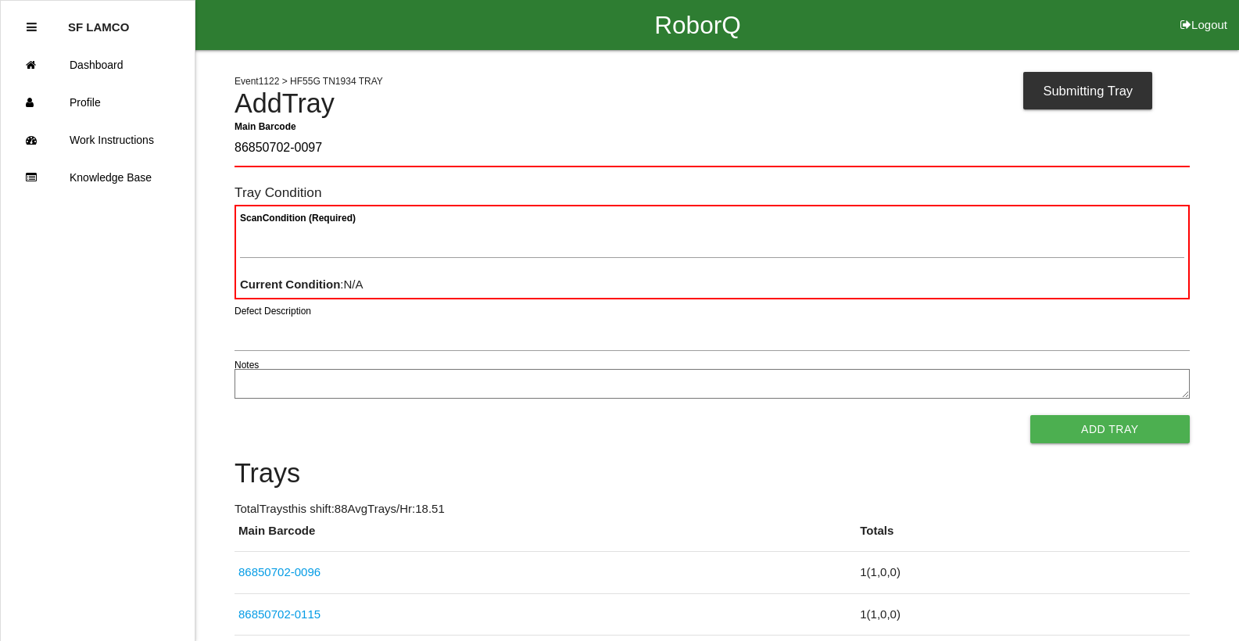
type Barcode "86850702-0097"
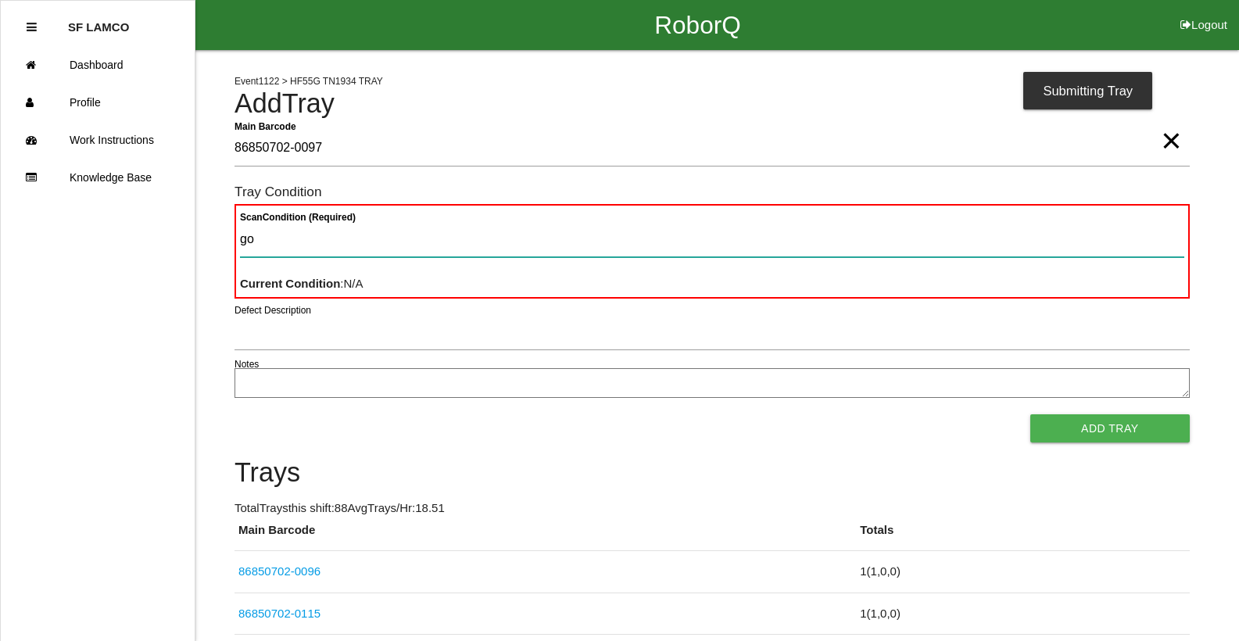
type Condition "goo"
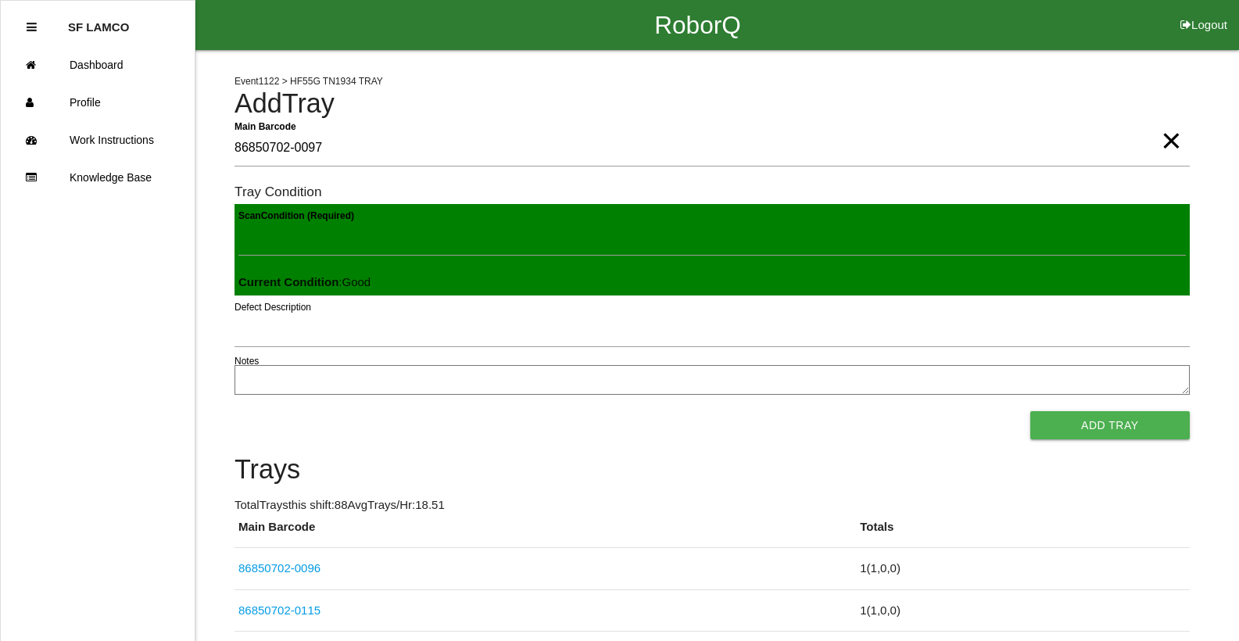
click at [1031, 411] on button "Add Tray" at bounding box center [1111, 425] width 160 height 28
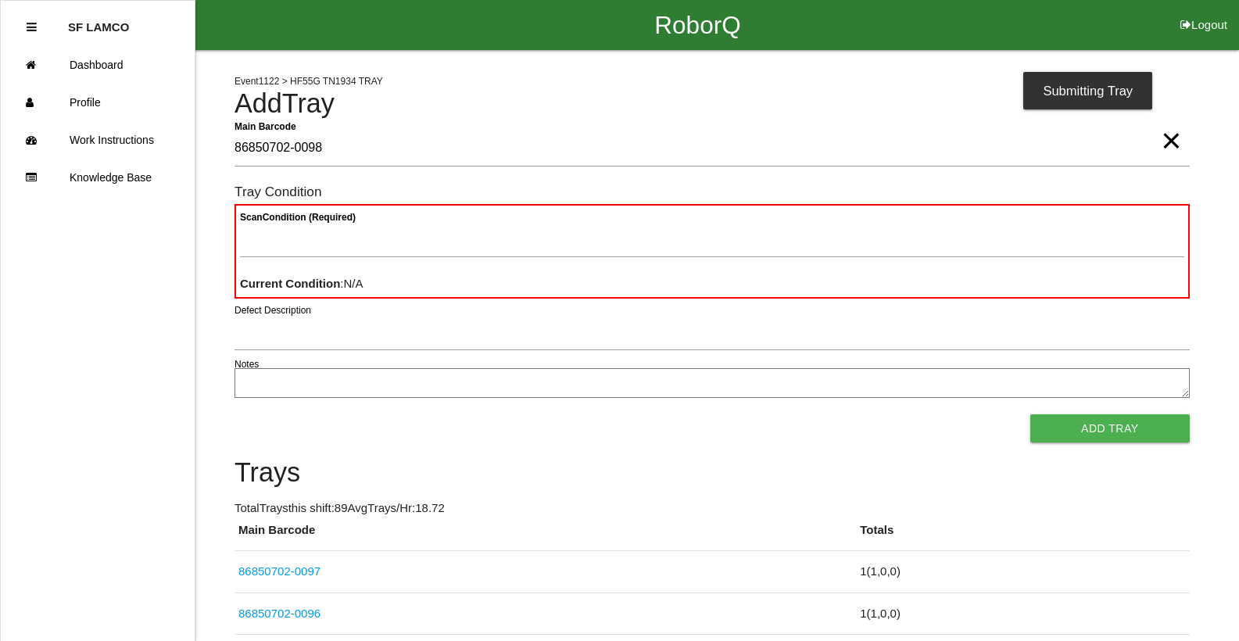
type Barcode "86850702-0098"
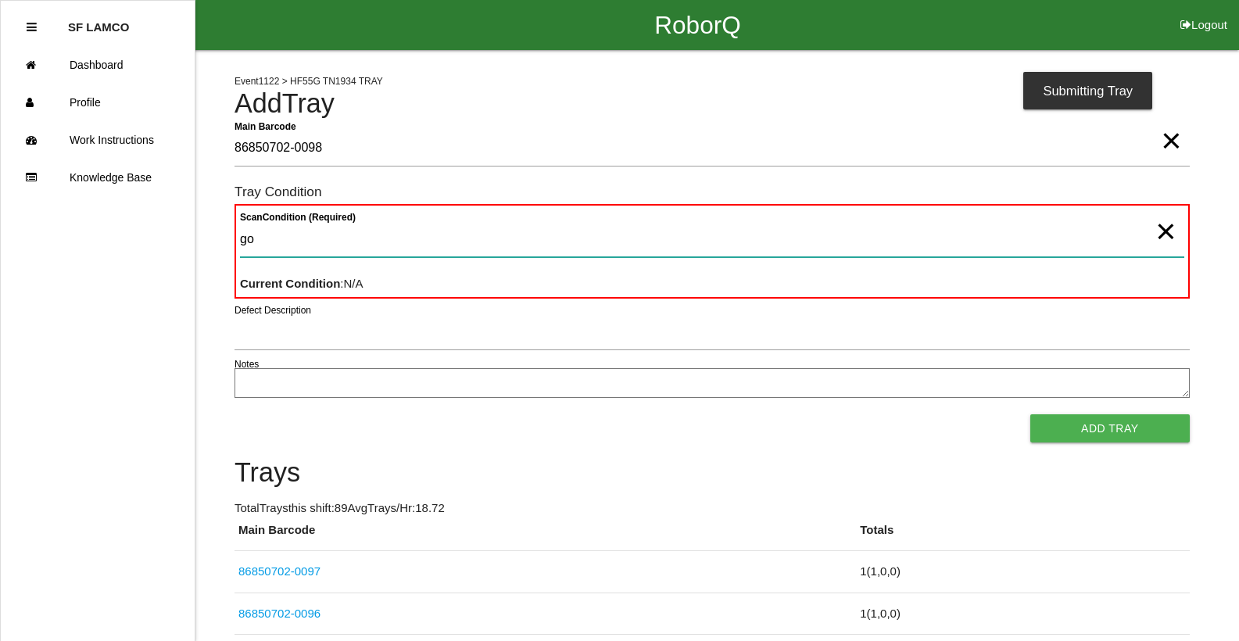
type Condition "goo"
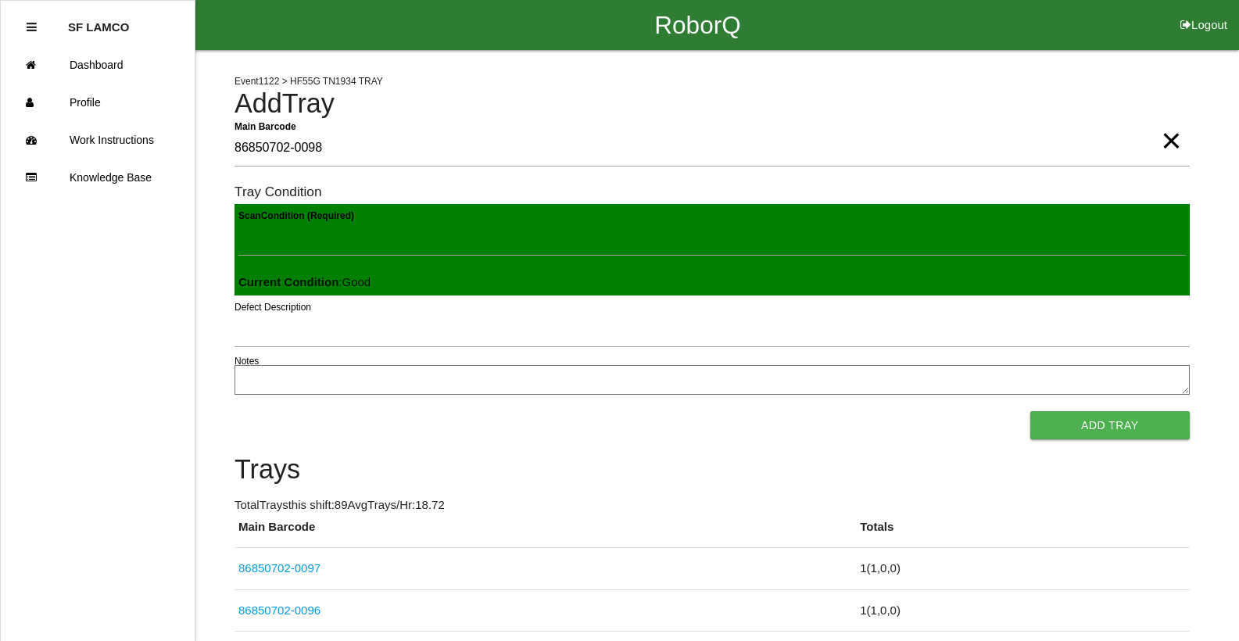
click at [1031, 411] on button "Add Tray" at bounding box center [1111, 425] width 160 height 28
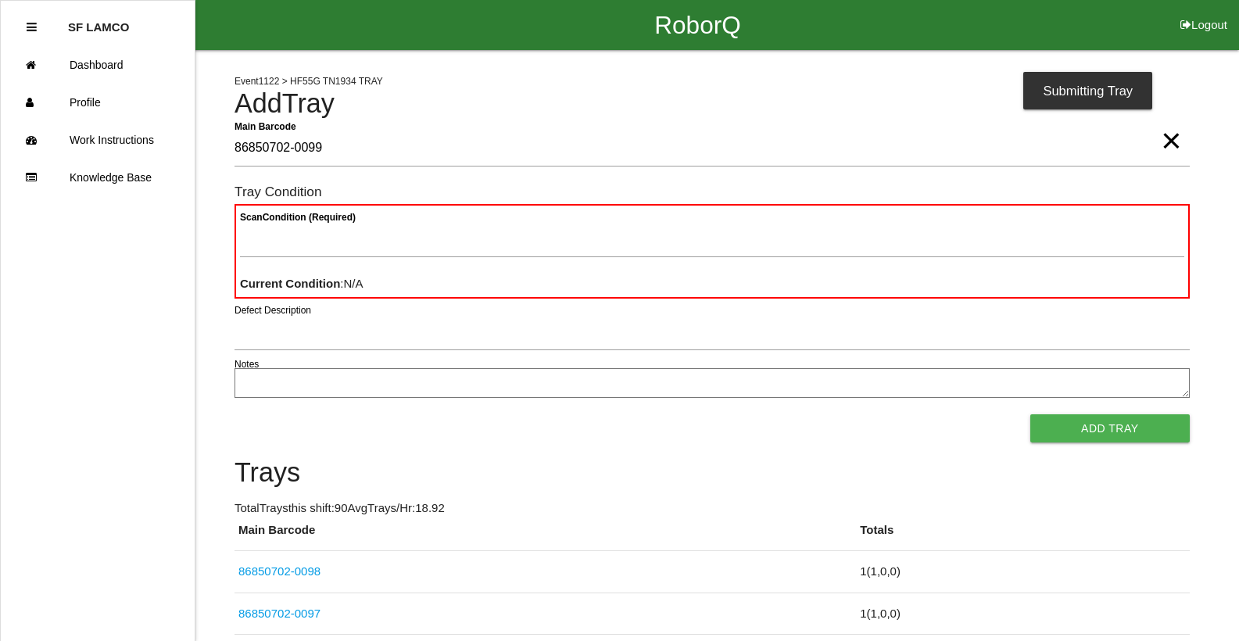
type Barcode "86850702-0099"
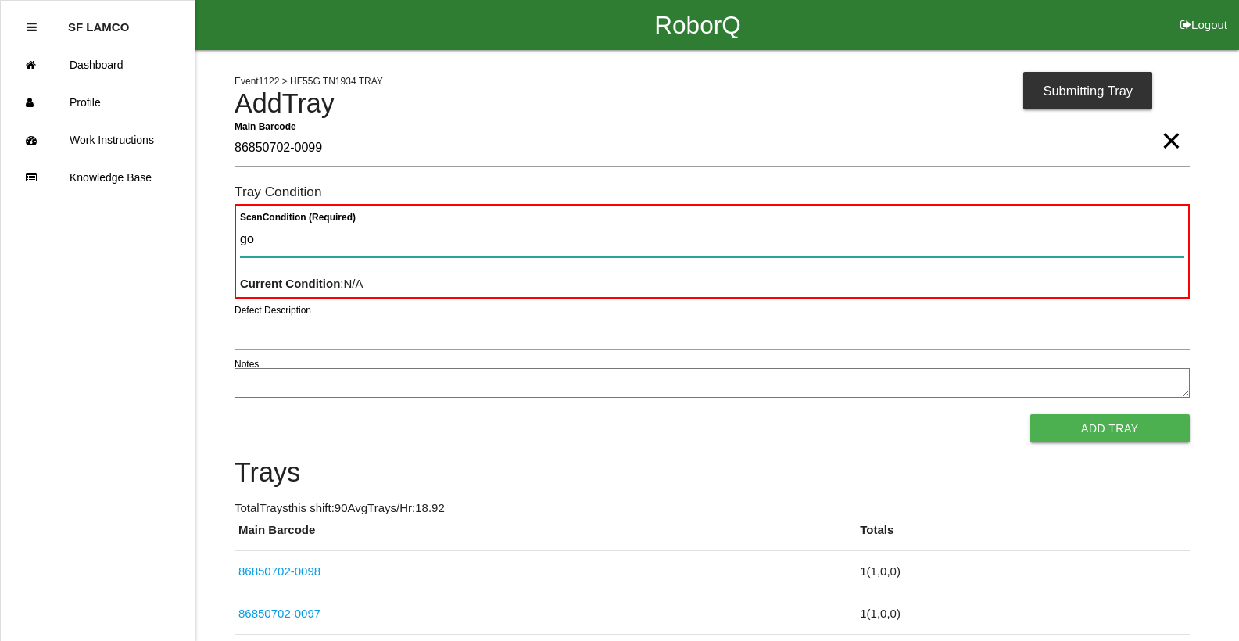
type Condition "goo"
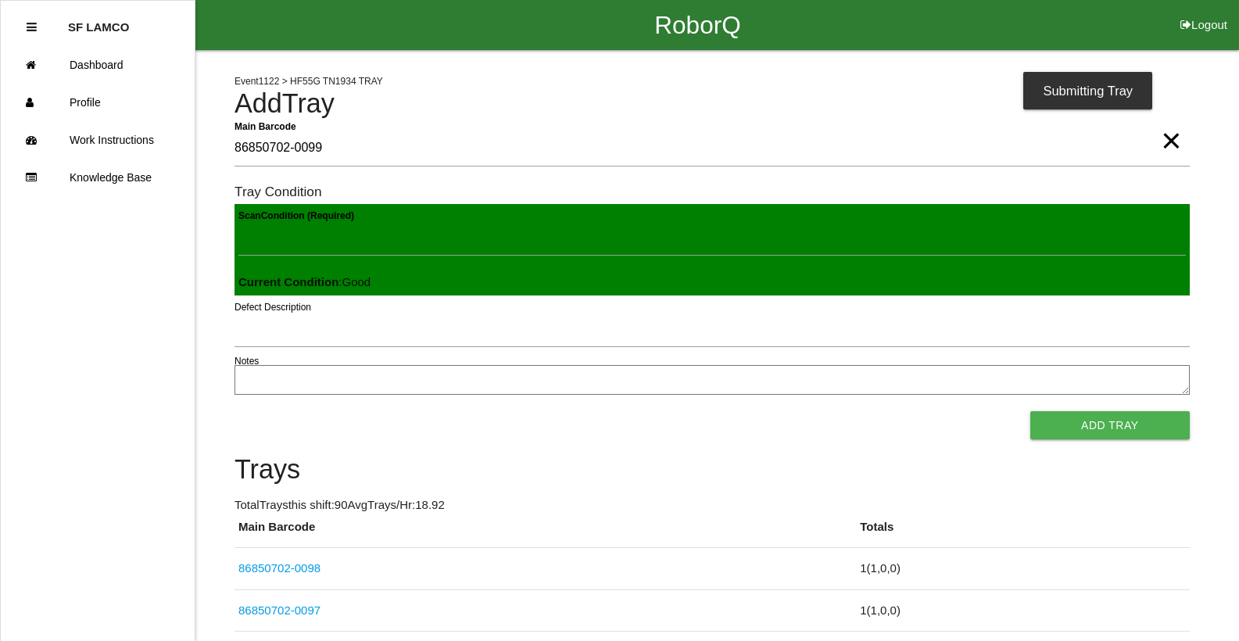
click at [1031, 411] on button "Add Tray" at bounding box center [1111, 425] width 160 height 28
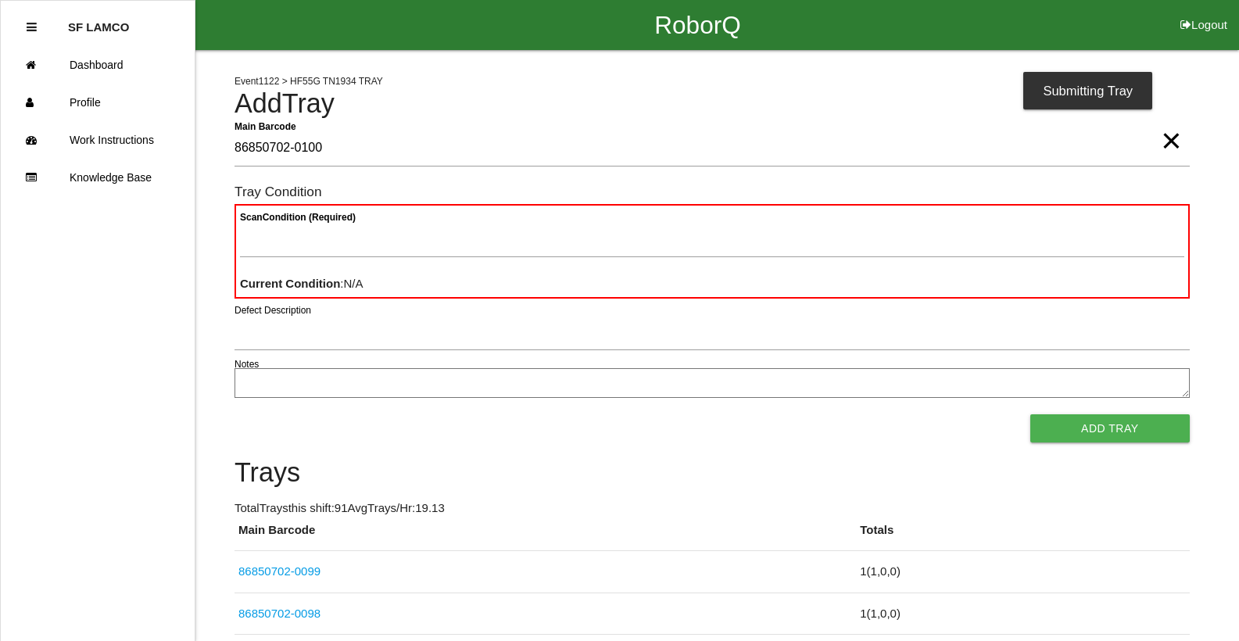
type Barcode "86850702-0100"
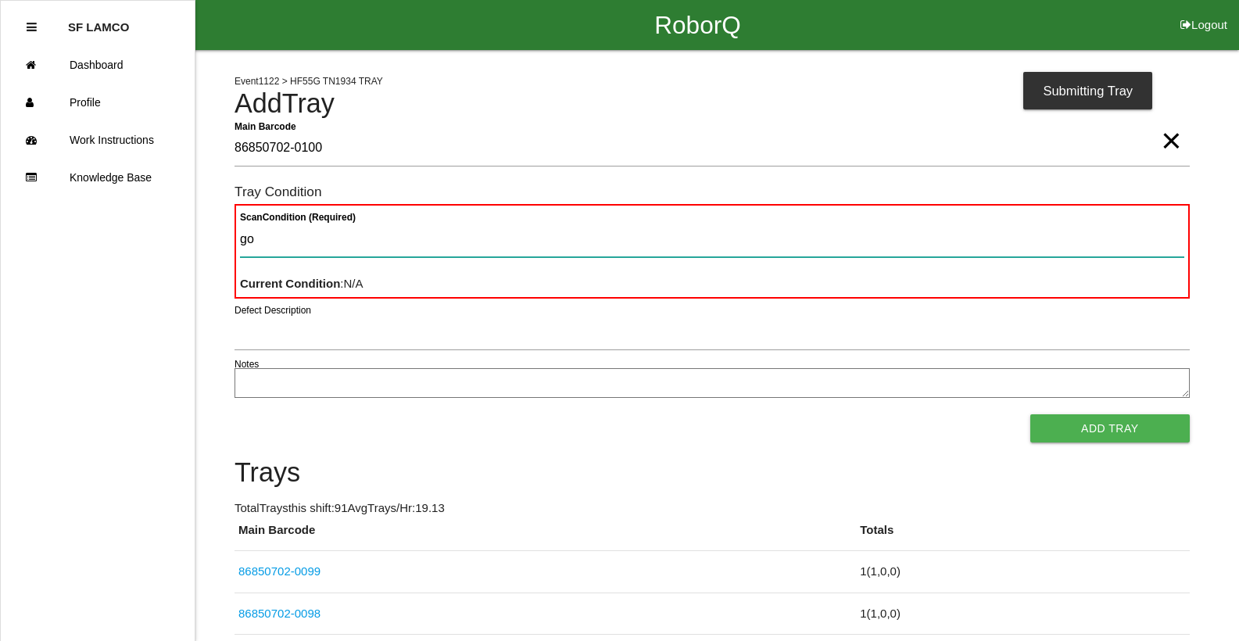
type Condition "goo"
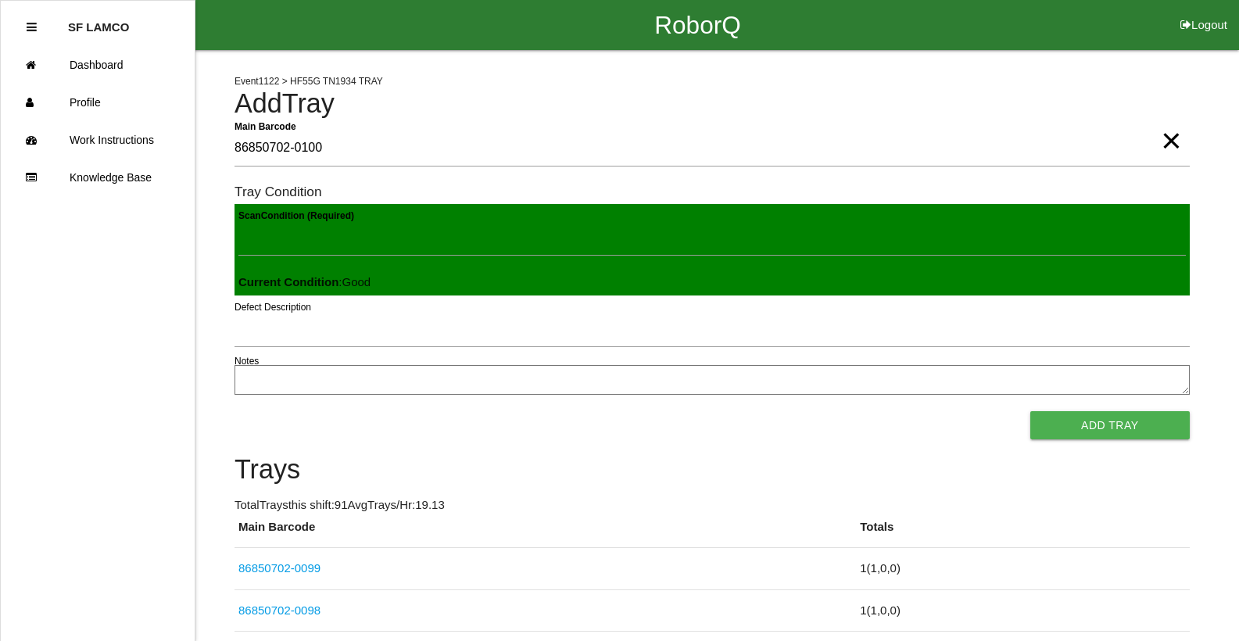
click at [1031, 411] on button "Add Tray" at bounding box center [1111, 425] width 160 height 28
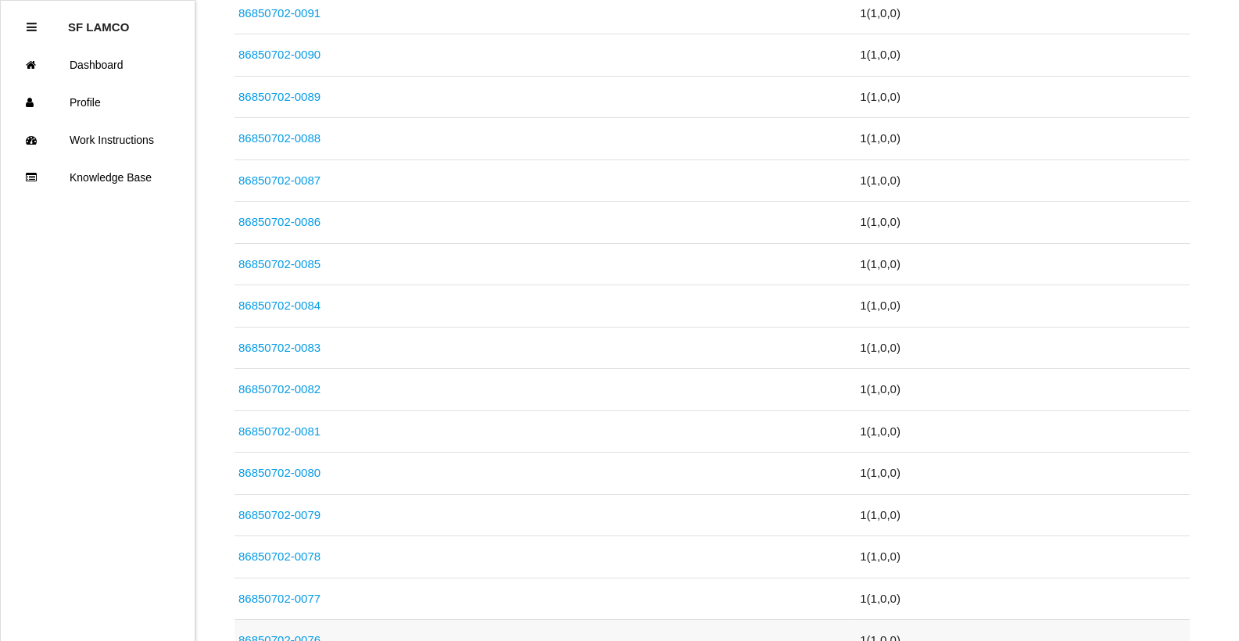
scroll to position [1021, 0]
click at [295, 515] on link "86850702-0077" at bounding box center [279, 513] width 82 height 13
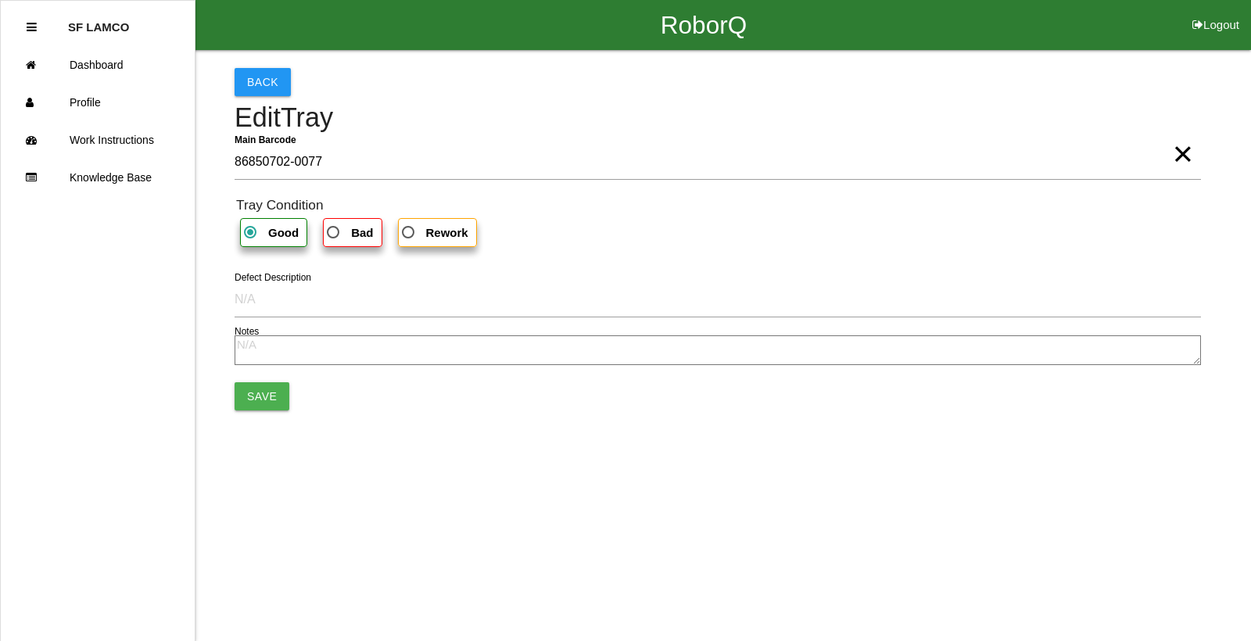
click at [373, 232] on label "Bad" at bounding box center [352, 232] width 59 height 29
click at [334, 232] on input "Bad" at bounding box center [329, 228] width 10 height 10
radio input "true"
click at [264, 394] on button "Save" at bounding box center [262, 396] width 55 height 28
